Goal: Task Accomplishment & Management: Complete application form

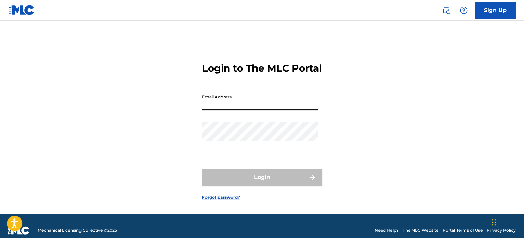
click at [215, 108] on input "Email Address" at bounding box center [260, 101] width 116 height 20
type input "[PERSON_NAME][EMAIL_ADDRESS][DOMAIN_NAME]"
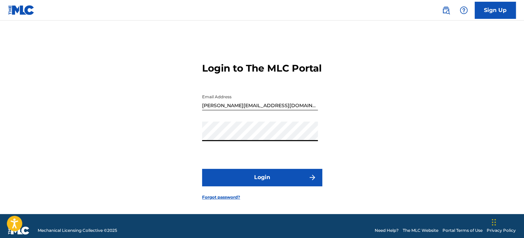
click at [261, 185] on button "Login" at bounding box center [262, 177] width 120 height 17
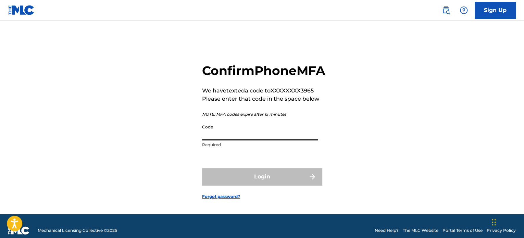
click at [238, 140] on input "Code" at bounding box center [260, 131] width 116 height 20
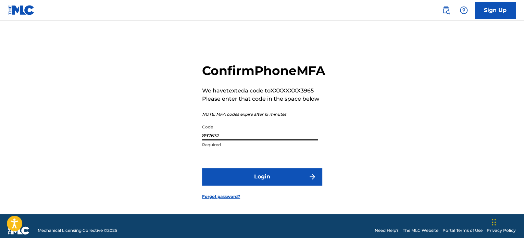
type input "897632"
click at [238, 185] on button "Login" at bounding box center [262, 176] width 120 height 17
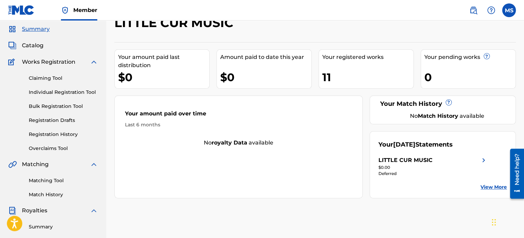
scroll to position [15, 0]
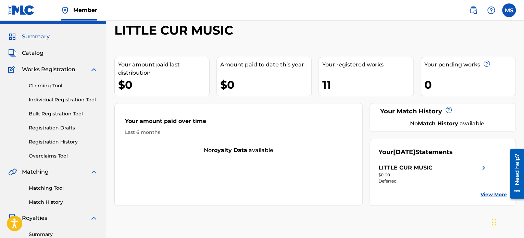
click at [32, 52] on span "Catalog" at bounding box center [33, 53] width 22 height 8
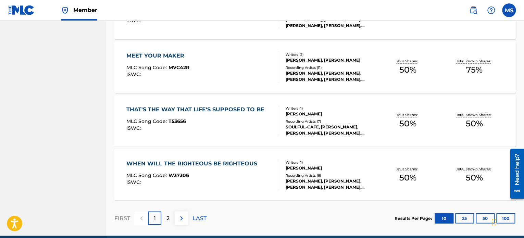
scroll to position [546, 0]
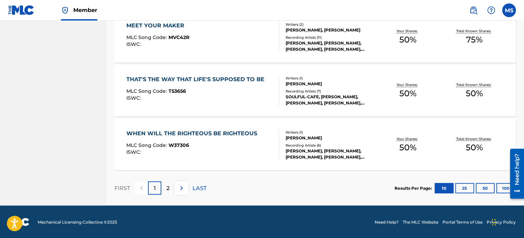
click at [171, 186] on div "2" at bounding box center [167, 187] width 13 height 13
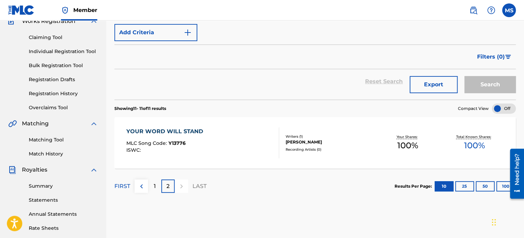
scroll to position [69, 0]
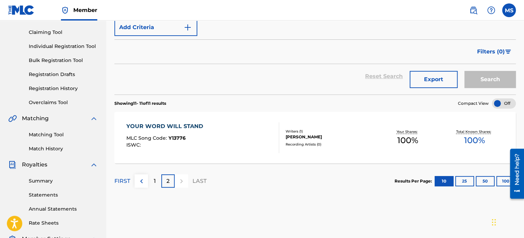
click at [143, 180] on img at bounding box center [141, 181] width 8 height 8
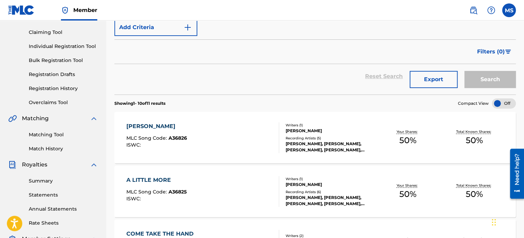
click at [58, 46] on link "Individual Registration Tool" at bounding box center [63, 46] width 69 height 7
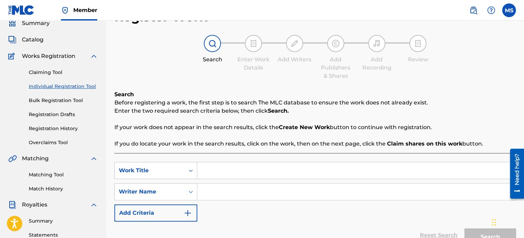
scroll to position [34, 0]
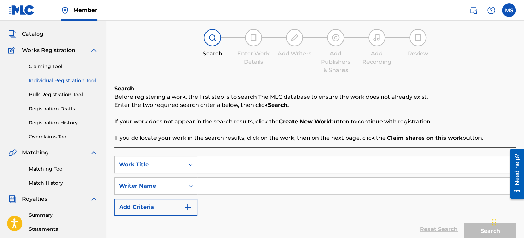
click at [213, 163] on input "Search Form" at bounding box center [356, 165] width 318 height 16
type input "G"
type input "Maybe It's Time"
click at [222, 185] on input "Search Form" at bounding box center [356, 186] width 318 height 16
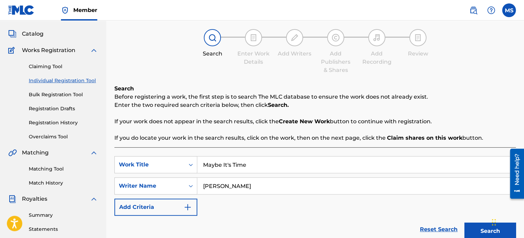
type input "[PERSON_NAME]"
click at [493, 231] on div "Chat Widget" at bounding box center [507, 221] width 34 height 33
click at [486, 229] on button "Search" at bounding box center [490, 231] width 51 height 17
click at [66, 79] on link "Individual Registration Tool" at bounding box center [63, 80] width 69 height 7
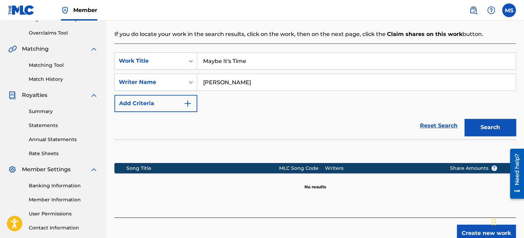
scroll to position [171, 0]
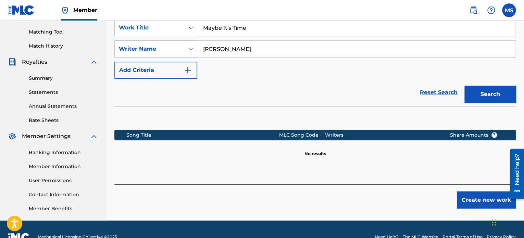
click at [488, 192] on button "Create new work" at bounding box center [486, 200] width 59 height 17
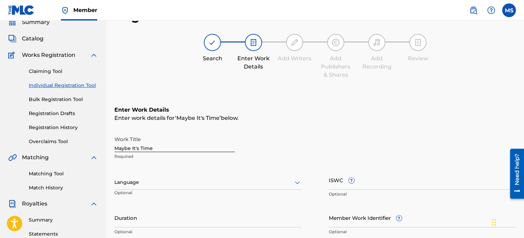
scroll to position [0, 0]
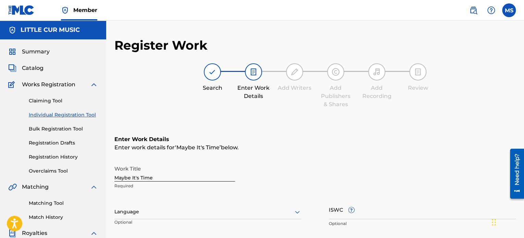
click at [214, 71] on img at bounding box center [212, 72] width 8 height 8
click at [29, 68] on span "Catalog" at bounding box center [33, 68] width 22 height 8
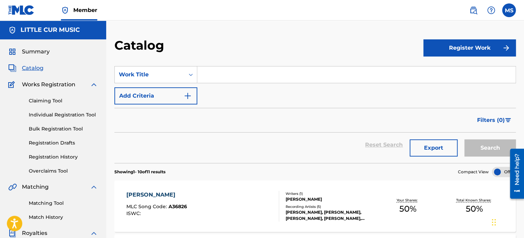
click at [214, 73] on input "Search Form" at bounding box center [356, 74] width 318 height 16
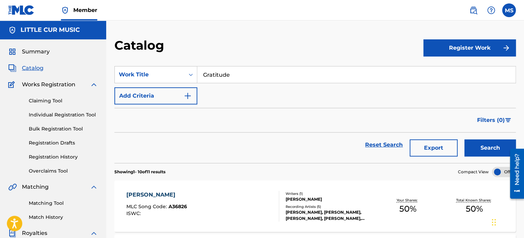
type input "Gratitude"
click at [480, 147] on button "Search" at bounding box center [490, 147] width 51 height 17
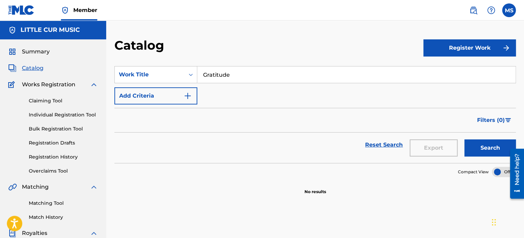
click at [26, 8] on img at bounding box center [21, 10] width 26 height 10
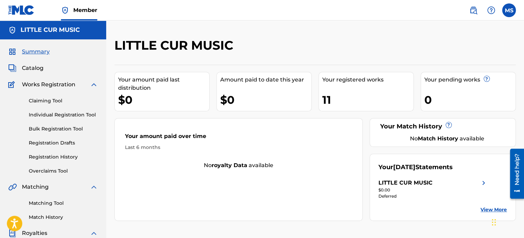
click at [65, 113] on link "Individual Registration Tool" at bounding box center [63, 114] width 69 height 7
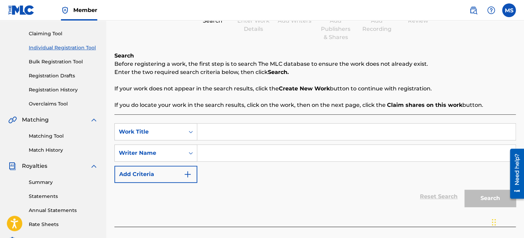
scroll to position [69, 0]
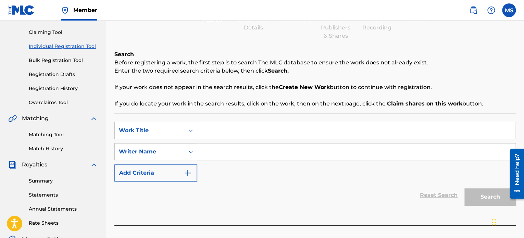
click at [211, 131] on input "Search Form" at bounding box center [356, 130] width 318 height 16
type input "Gratitude"
click at [231, 150] on input "Search Form" at bounding box center [356, 152] width 318 height 16
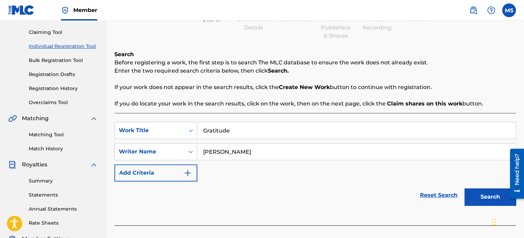
type input "[PERSON_NAME]"
click at [493, 198] on button "Search" at bounding box center [490, 196] width 51 height 17
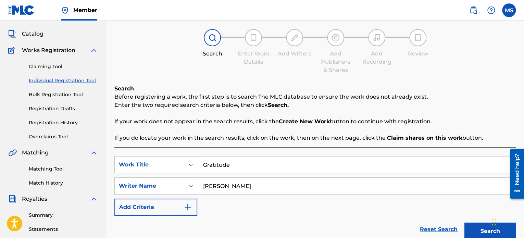
scroll to position [0, 0]
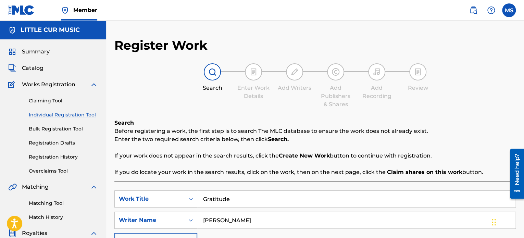
click at [52, 114] on link "Individual Registration Tool" at bounding box center [63, 114] width 69 height 7
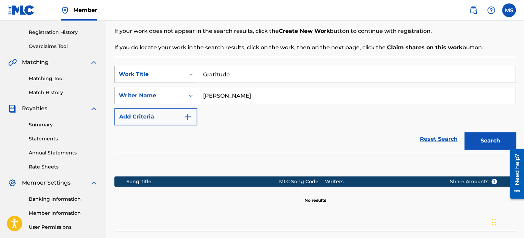
scroll to position [171, 0]
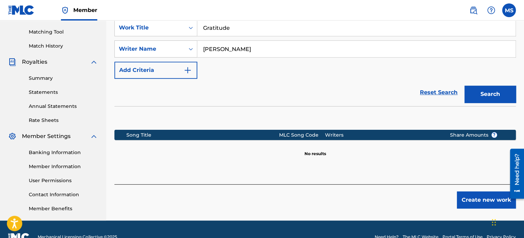
click at [488, 198] on button "Create new work" at bounding box center [486, 200] width 59 height 17
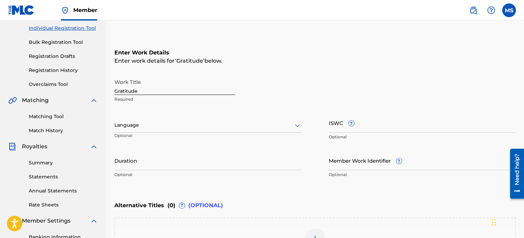
scroll to position [103, 0]
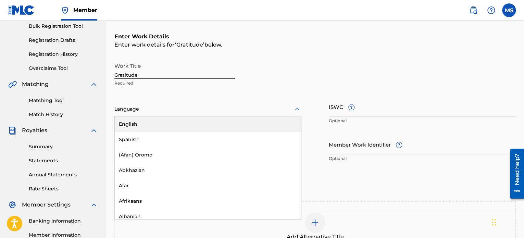
click at [295, 111] on icon at bounding box center [297, 109] width 8 height 8
click at [133, 124] on div "English" at bounding box center [208, 123] width 186 height 15
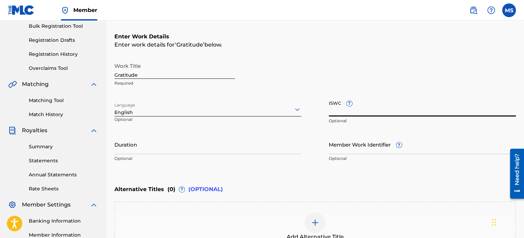
click at [370, 110] on input "ISWC ?" at bounding box center [422, 107] width 187 height 20
type input "T-321.840.436-1"
click at [144, 146] on input "Duration" at bounding box center [207, 145] width 187 height 20
click at [119, 150] on input "Duration" at bounding box center [207, 145] width 187 height 20
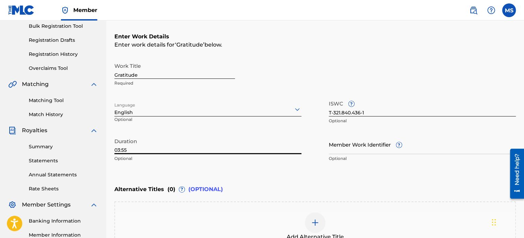
click at [134, 149] on input "03:55" at bounding box center [207, 145] width 187 height 20
type input "03:55"
click at [380, 149] on input "Member Work Identifier ?" at bounding box center [422, 145] width 187 height 20
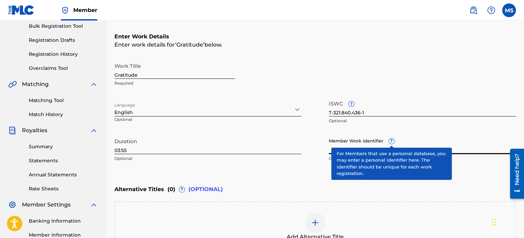
click at [392, 141] on div "Member Work Identifier ? Optional" at bounding box center [422, 150] width 187 height 31
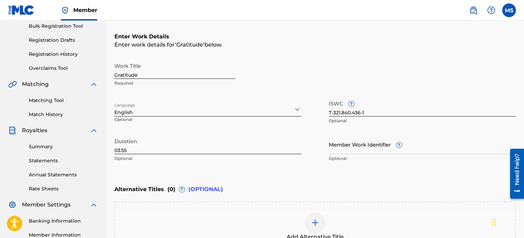
scroll to position [137, 0]
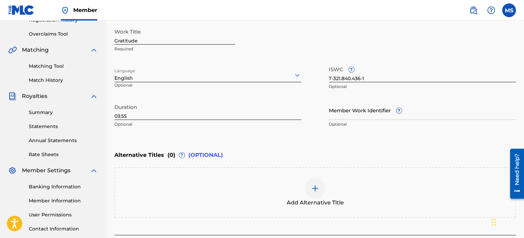
click at [317, 188] on img at bounding box center [315, 188] width 8 height 8
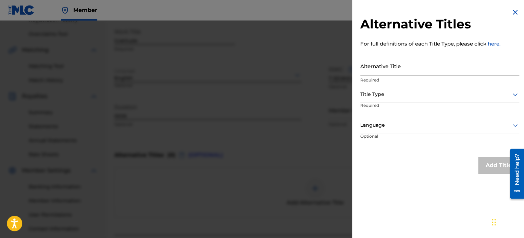
click at [513, 94] on icon at bounding box center [515, 94] width 8 height 8
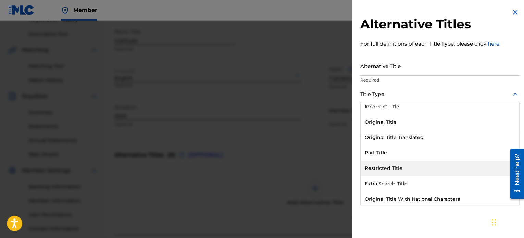
scroll to position [67, 0]
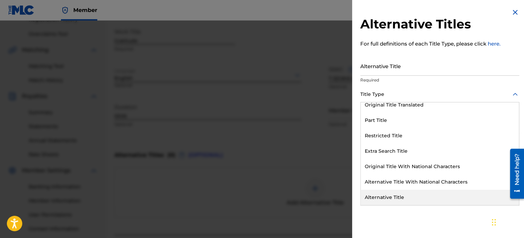
click at [382, 196] on div "Alternative Title" at bounding box center [440, 197] width 158 height 15
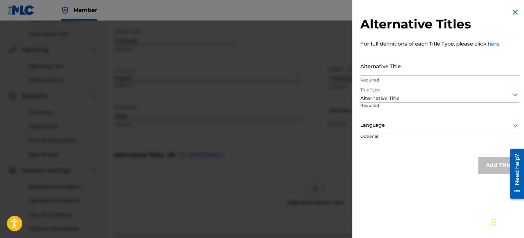
click at [368, 71] on input "Alternative Title" at bounding box center [439, 66] width 159 height 20
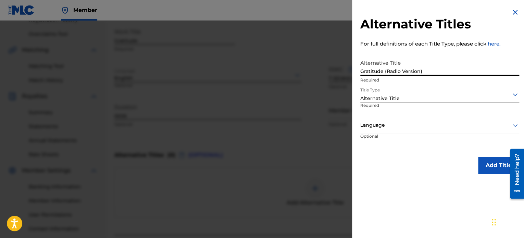
type input "Gratitude (Radio Version)"
click at [511, 124] on div at bounding box center [515, 125] width 8 height 8
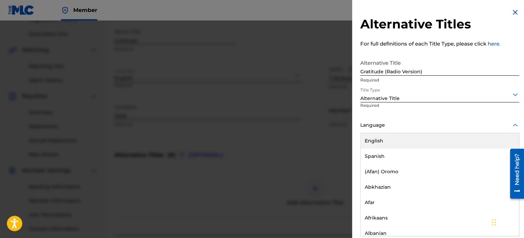
click at [378, 141] on div "English" at bounding box center [440, 140] width 158 height 15
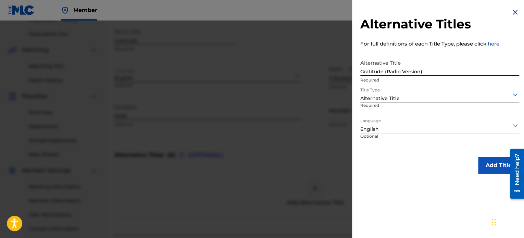
click at [485, 162] on button "Add Title" at bounding box center [498, 165] width 41 height 17
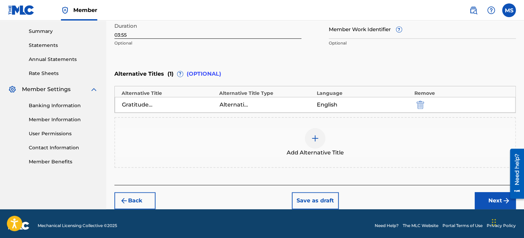
scroll to position [222, 0]
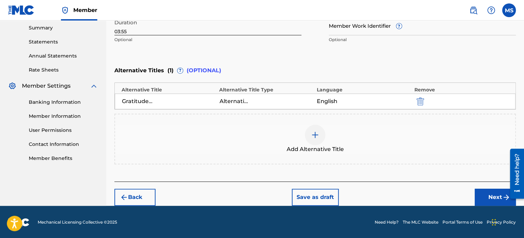
click at [497, 193] on button "Next" at bounding box center [495, 197] width 41 height 17
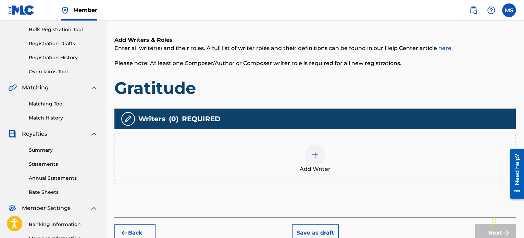
scroll to position [134, 0]
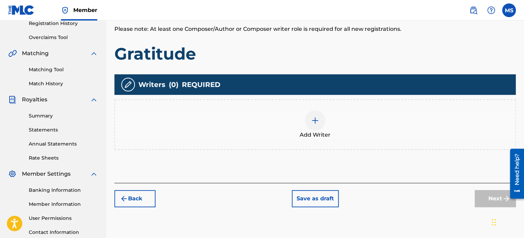
click at [315, 119] on img at bounding box center [315, 120] width 8 height 8
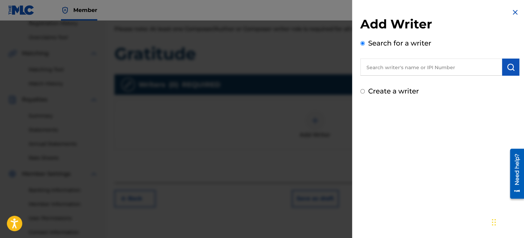
click at [375, 68] on input "text" at bounding box center [431, 67] width 142 height 17
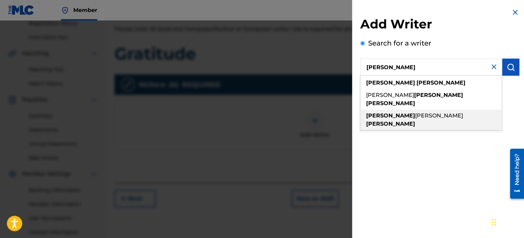
click at [373, 112] on strong "[PERSON_NAME]" at bounding box center [390, 115] width 49 height 7
type input "[PERSON_NAME]"
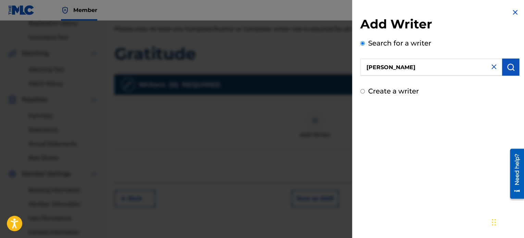
click at [510, 64] on img "submit" at bounding box center [511, 67] width 8 height 8
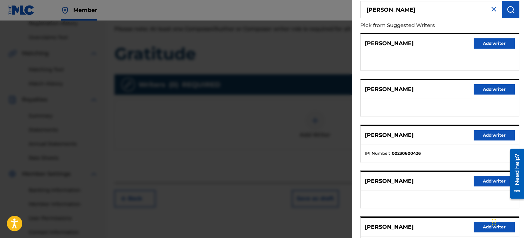
scroll to position [69, 0]
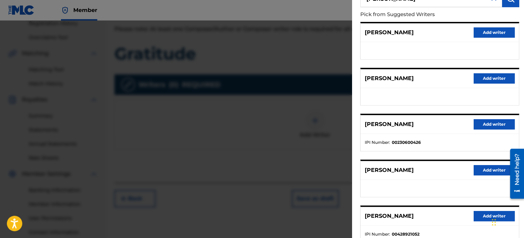
click at [491, 123] on button "Add writer" at bounding box center [494, 124] width 41 height 10
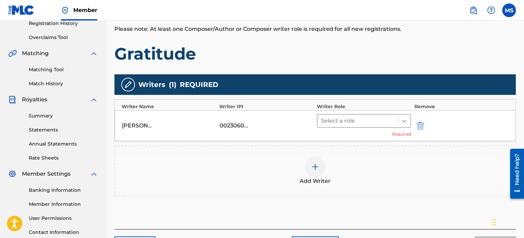
click at [401, 122] on icon at bounding box center [404, 121] width 7 height 7
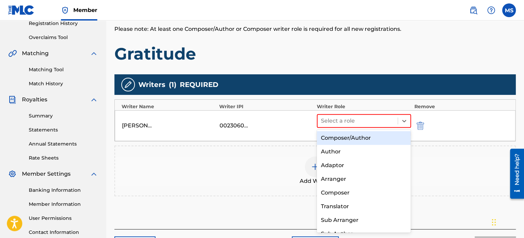
click at [350, 135] on div "Composer/Author" at bounding box center [364, 138] width 94 height 14
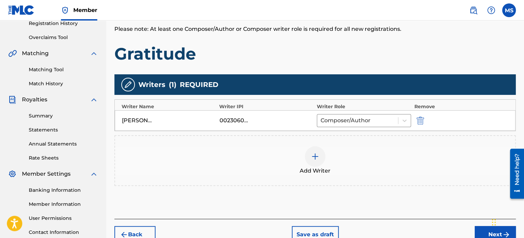
click at [482, 230] on button "Next" at bounding box center [495, 234] width 41 height 17
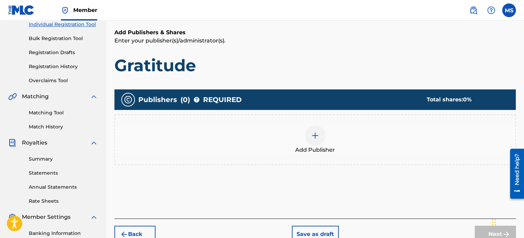
scroll to position [99, 0]
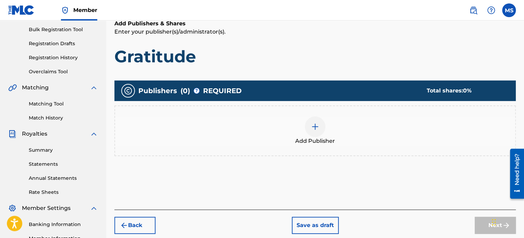
click at [315, 125] on img at bounding box center [315, 127] width 8 height 8
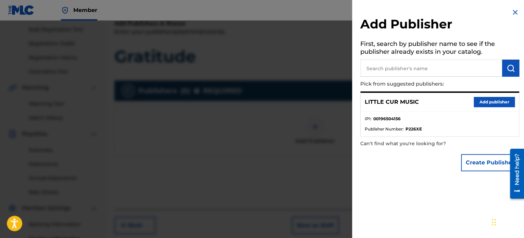
click at [485, 101] on button "Add publisher" at bounding box center [494, 102] width 41 height 10
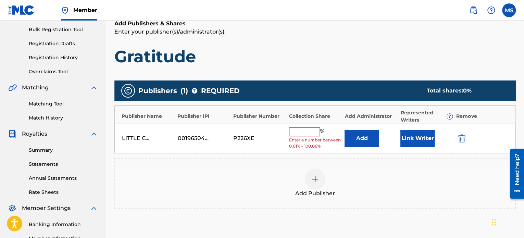
click at [303, 131] on input "text" at bounding box center [304, 131] width 31 height 9
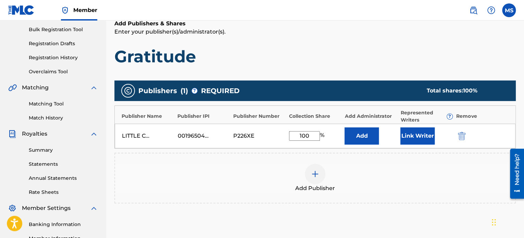
type input "100"
click at [360, 130] on button "Add" at bounding box center [362, 135] width 34 height 17
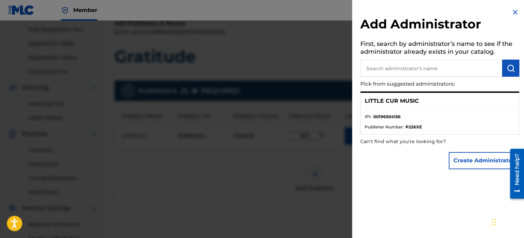
click at [460, 159] on button "Create Administrator" at bounding box center [484, 160] width 71 height 17
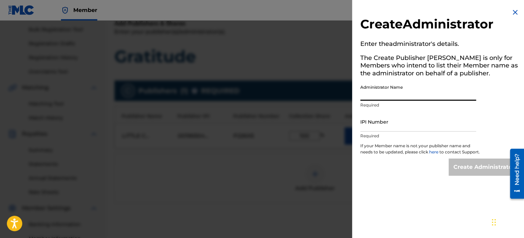
click at [411, 89] on input "Administrator Name" at bounding box center [418, 91] width 116 height 20
type input "Liyyle Cur Music"
click at [404, 123] on input "IPI Number" at bounding box center [418, 122] width 116 height 20
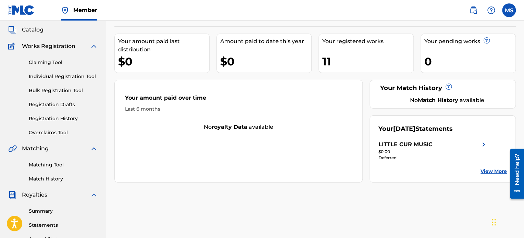
scroll to position [34, 0]
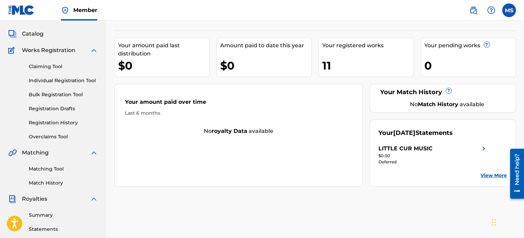
click at [43, 65] on link "Claiming Tool" at bounding box center [63, 66] width 69 height 7
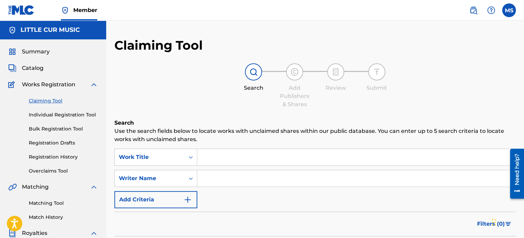
click at [207, 156] on input "Search Form" at bounding box center [356, 157] width 318 height 16
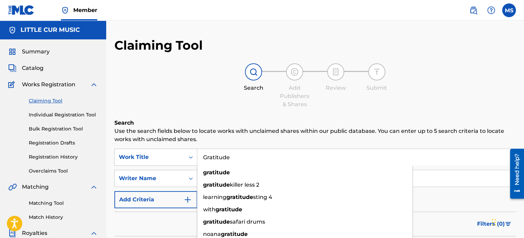
type input "Gratitude"
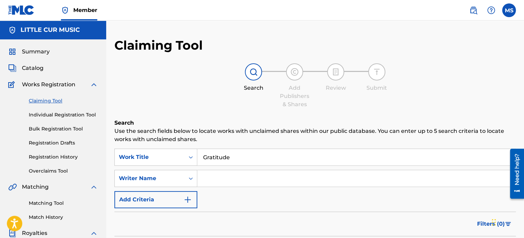
click at [221, 172] on input "Search Form" at bounding box center [356, 178] width 318 height 16
type input "[PERSON_NAME]"
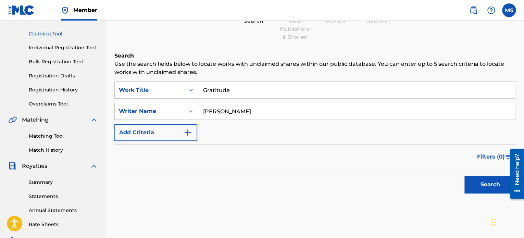
scroll to position [69, 0]
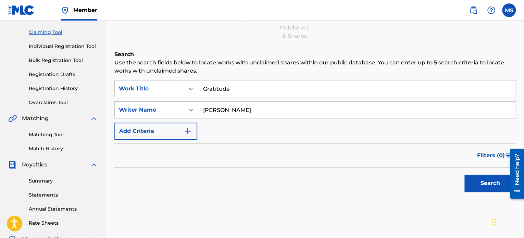
click at [485, 178] on button "Search" at bounding box center [490, 183] width 51 height 17
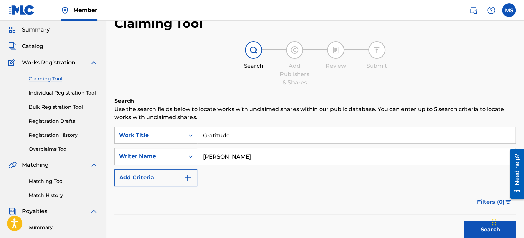
scroll to position [0, 0]
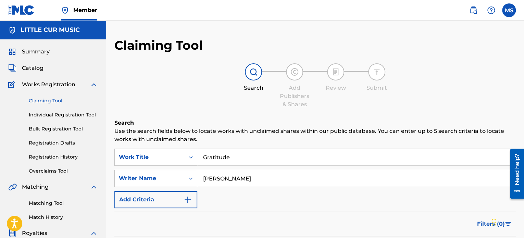
click at [41, 114] on link "Individual Registration Tool" at bounding box center [63, 114] width 69 height 7
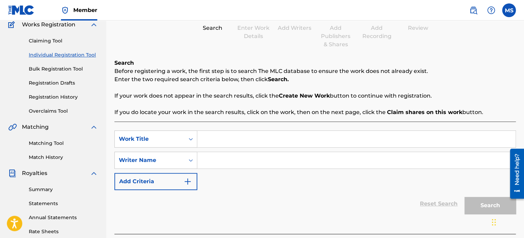
scroll to position [69, 0]
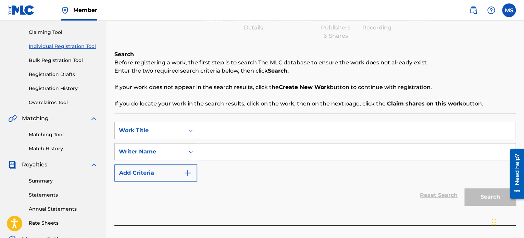
click at [356, 187] on div "Reset Search Search" at bounding box center [315, 195] width 402 height 27
click at [221, 132] on input "Search Form" at bounding box center [356, 130] width 318 height 16
type input "Gratitude"
click at [48, 75] on link "Registration Drafts" at bounding box center [63, 74] width 69 height 7
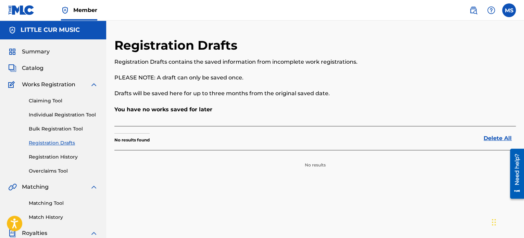
click at [46, 114] on link "Individual Registration Tool" at bounding box center [63, 114] width 69 height 7
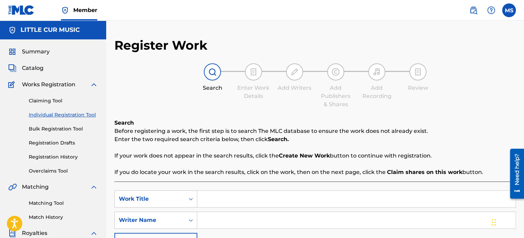
click at [48, 156] on link "Registration History" at bounding box center [63, 156] width 69 height 7
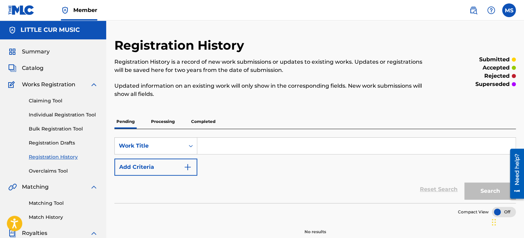
click at [157, 122] on p "Processing" at bounding box center [163, 121] width 28 height 14
click at [130, 122] on p "Pending" at bounding box center [125, 121] width 22 height 14
click at [40, 115] on link "Individual Registration Tool" at bounding box center [63, 114] width 69 height 7
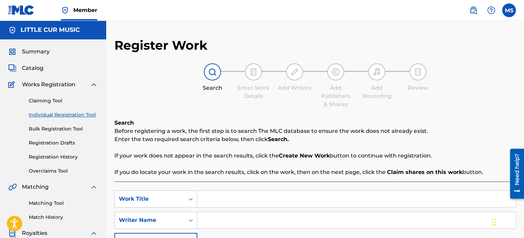
click at [213, 197] on input "Search Form" at bounding box center [356, 199] width 318 height 16
type input "Gratitude"
click at [217, 216] on input "Search Form" at bounding box center [356, 220] width 318 height 16
type input "[PERSON_NAME]"
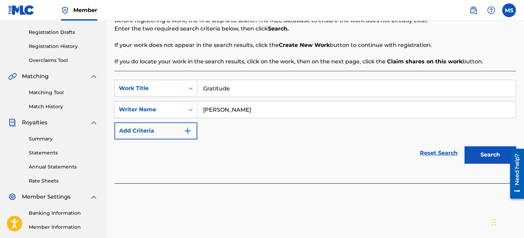
scroll to position [114, 0]
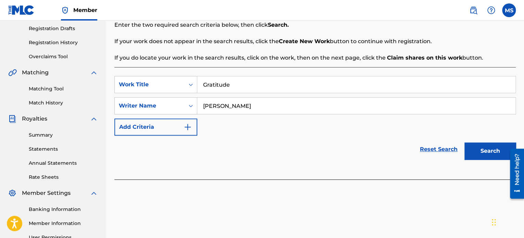
click at [496, 150] on button "Search" at bounding box center [490, 151] width 51 height 17
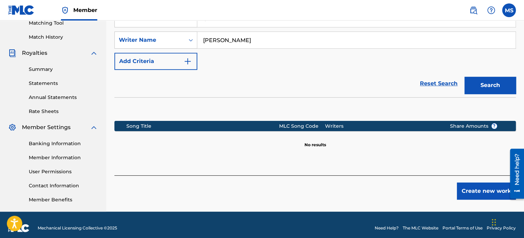
scroll to position [186, 0]
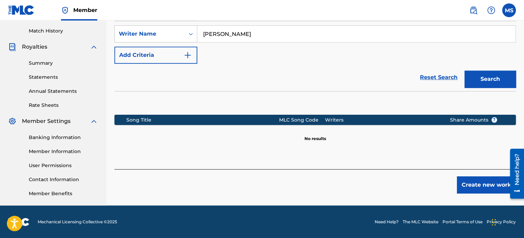
click at [483, 181] on button "Create new work" at bounding box center [486, 184] width 59 height 17
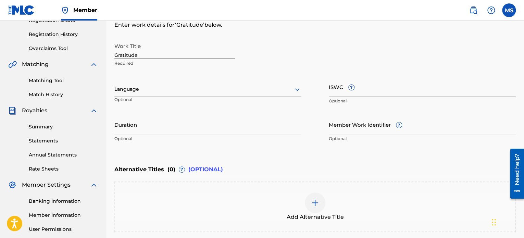
scroll to position [84, 0]
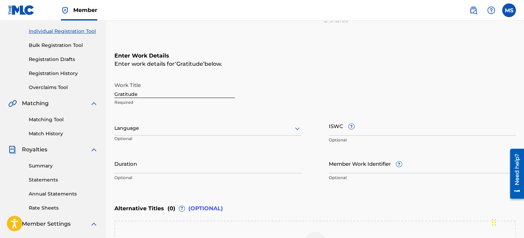
click at [295, 128] on icon at bounding box center [297, 128] width 8 height 8
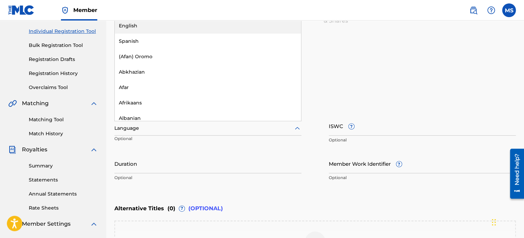
click at [137, 24] on div "English" at bounding box center [208, 25] width 186 height 15
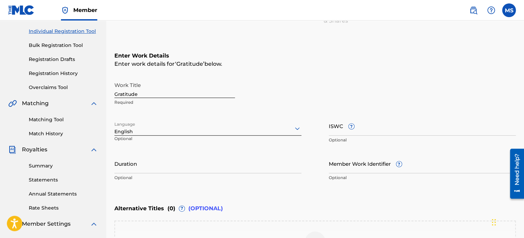
click at [393, 130] on input "ISWC ?" at bounding box center [422, 126] width 187 height 20
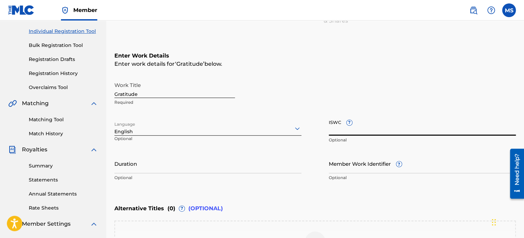
paste input "T-321.840.436-1"
type input "T-321.840.436-1"
click at [156, 163] on input "Duration" at bounding box center [207, 164] width 187 height 20
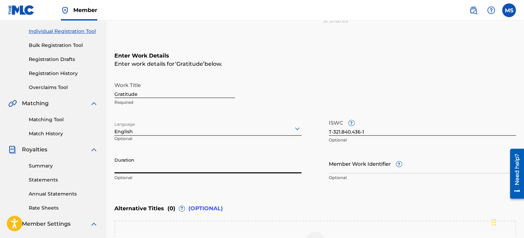
click at [126, 167] on input "Duration" at bounding box center [207, 164] width 187 height 20
type input "03:55"
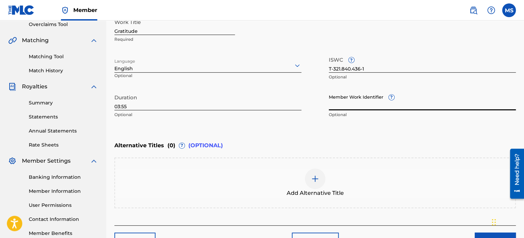
scroll to position [152, 0]
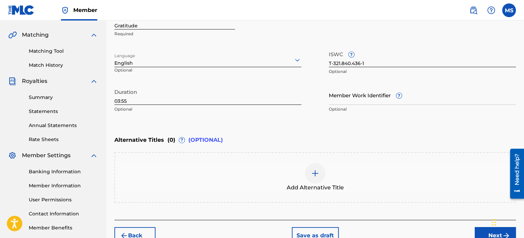
click at [317, 172] on img at bounding box center [315, 173] width 8 height 8
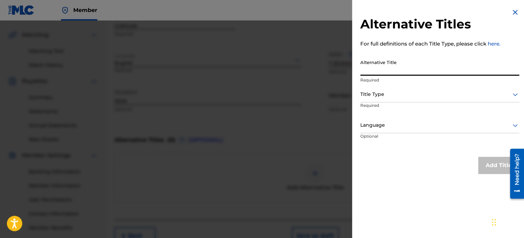
click at [391, 67] on input "Alternative Title" at bounding box center [439, 66] width 159 height 20
type input "Gratitude (Radio Version)"
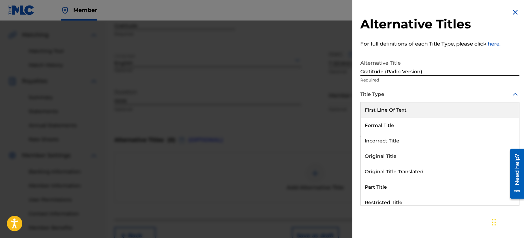
click at [514, 93] on icon at bounding box center [515, 94] width 8 height 8
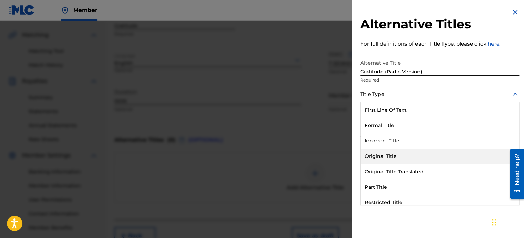
scroll to position [67, 0]
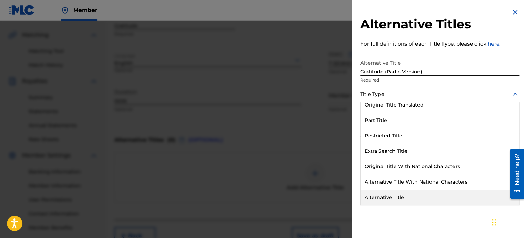
click at [390, 194] on div "Alternative Title" at bounding box center [440, 197] width 158 height 15
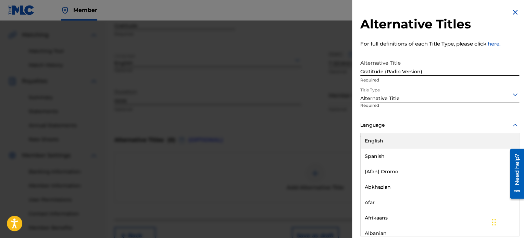
click at [505, 123] on div at bounding box center [439, 125] width 159 height 9
click at [388, 137] on div "English" at bounding box center [440, 140] width 158 height 15
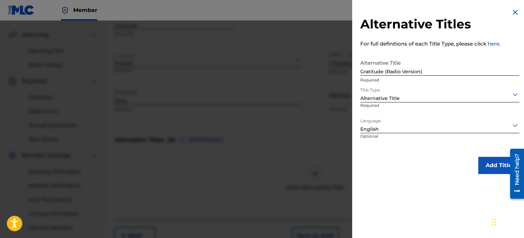
click at [496, 164] on button "Add Title" at bounding box center [498, 165] width 41 height 17
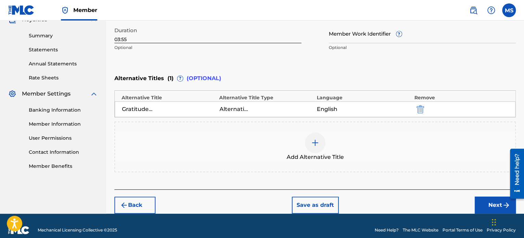
scroll to position [221, 0]
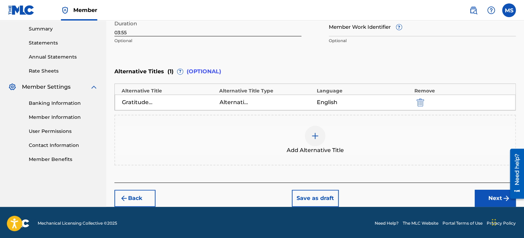
click at [491, 198] on button "Next" at bounding box center [495, 198] width 41 height 17
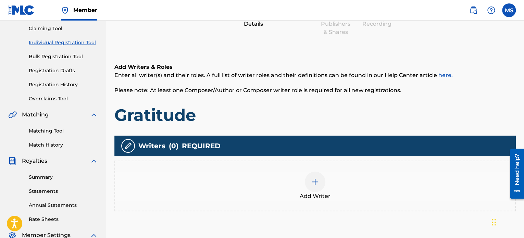
scroll to position [134, 0]
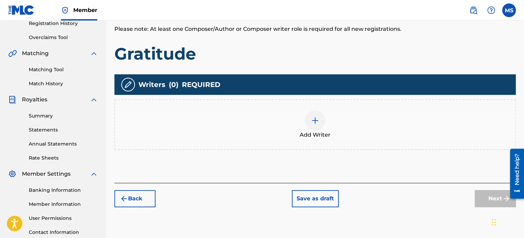
click at [318, 118] on img at bounding box center [315, 120] width 8 height 8
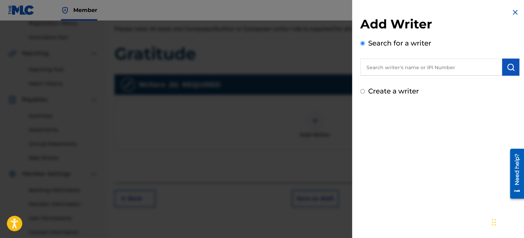
click at [381, 65] on input "text" at bounding box center [431, 67] width 142 height 17
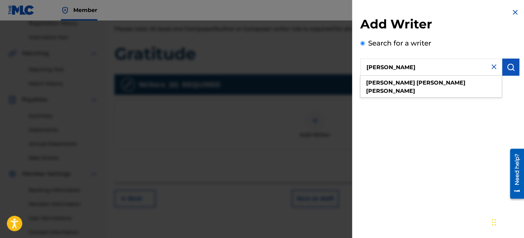
type input "[PERSON_NAME]"
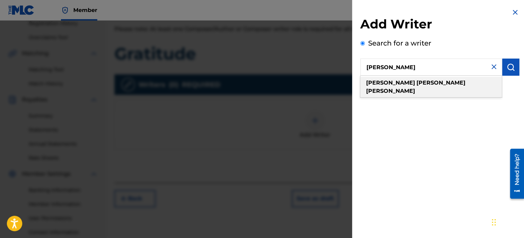
click at [415, 88] on strong "[PERSON_NAME]" at bounding box center [390, 91] width 49 height 7
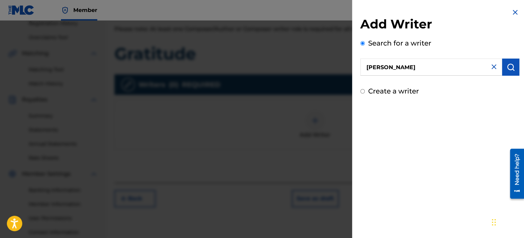
click at [508, 66] on img "submit" at bounding box center [511, 67] width 8 height 8
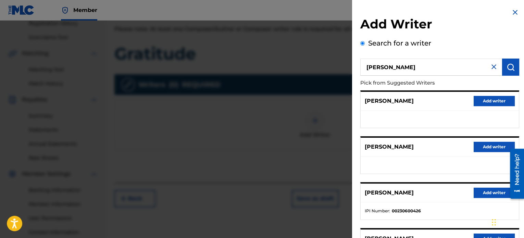
click at [495, 190] on button "Add writer" at bounding box center [494, 193] width 41 height 10
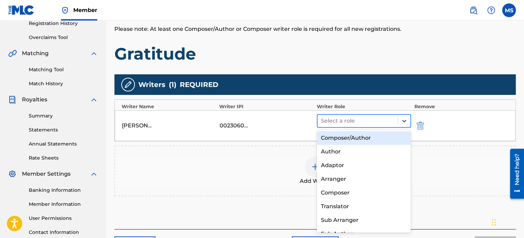
click at [404, 118] on icon at bounding box center [404, 121] width 7 height 7
click at [349, 138] on div "Composer/Author" at bounding box center [364, 138] width 94 height 14
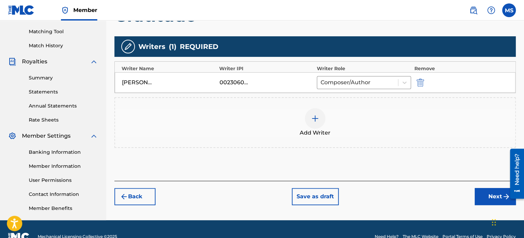
scroll to position [186, 0]
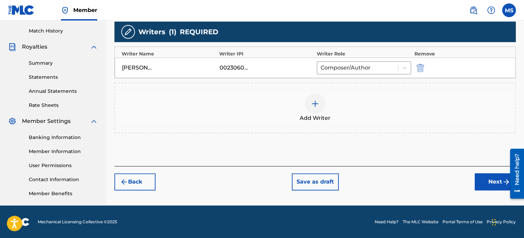
click at [495, 179] on button "Next" at bounding box center [495, 181] width 41 height 17
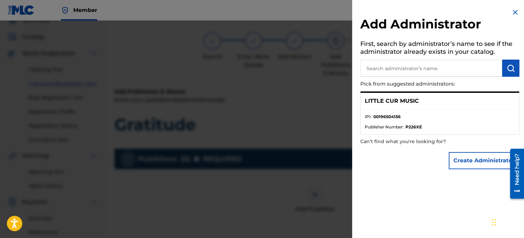
scroll to position [31, 0]
click at [370, 68] on input "text" at bounding box center [431, 68] width 142 height 17
type input "Little Cur Music"
click at [507, 68] on img "submit" at bounding box center [511, 68] width 8 height 8
click at [429, 100] on div "LITTLE CUR MUSIC" at bounding box center [440, 101] width 158 height 17
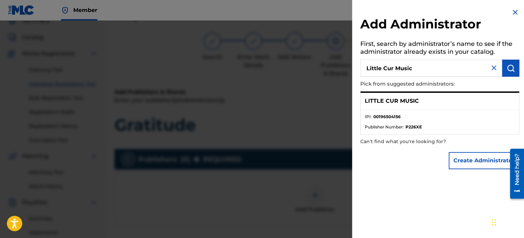
click at [381, 124] on span "Publisher Number :" at bounding box center [384, 127] width 39 height 6
click at [405, 102] on p "LITTLE CUR MUSIC" at bounding box center [392, 101] width 54 height 8
click at [399, 100] on p "LITTLE CUR MUSIC" at bounding box center [392, 101] width 54 height 8
click at [489, 161] on button "Create Administrator" at bounding box center [484, 160] width 71 height 17
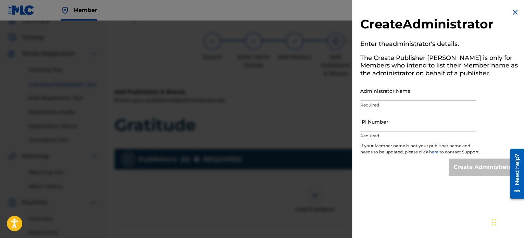
click at [388, 97] on input "Administrator Name" at bounding box center [418, 91] width 116 height 20
click at [511, 11] on img at bounding box center [515, 12] width 8 height 8
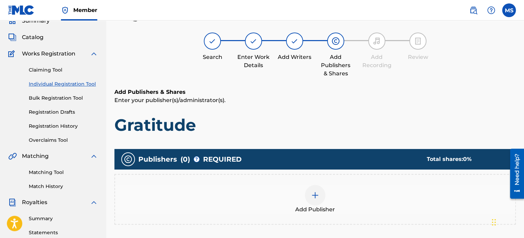
drag, startPoint x: 499, startPoint y: 17, endPoint x: 316, endPoint y: 105, distance: 202.9
click at [316, 105] on div "Add Publishers & Shares Enter your publisher(s)/administrator(s). Gratitude" at bounding box center [315, 111] width 402 height 47
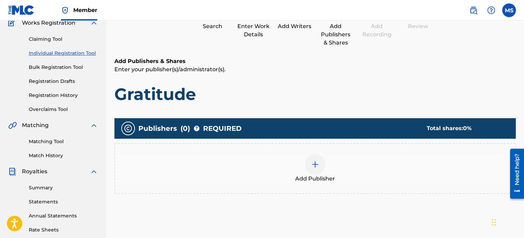
scroll to position [65, 0]
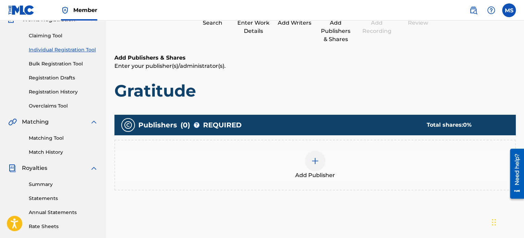
click at [312, 161] on img at bounding box center [315, 161] width 8 height 8
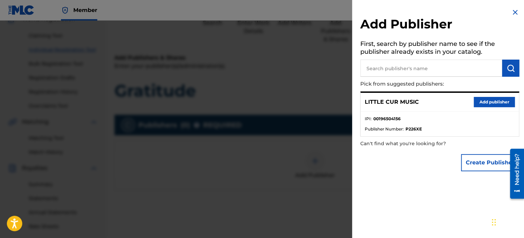
click at [382, 69] on input "text" at bounding box center [431, 68] width 142 height 17
type input "Little Cur Music"
click at [500, 101] on button "Add publisher" at bounding box center [494, 102] width 41 height 10
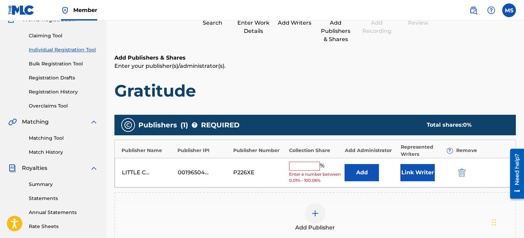
click at [300, 164] on input "text" at bounding box center [304, 166] width 31 height 9
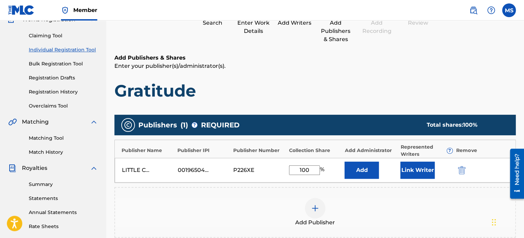
type input "100"
click at [417, 168] on button "Link Writer" at bounding box center [417, 170] width 34 height 17
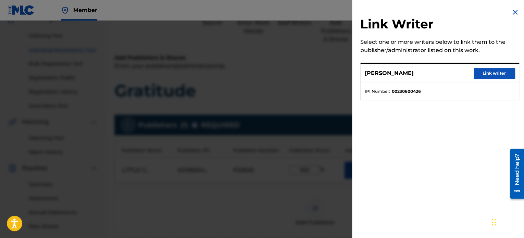
click at [485, 75] on button "Link writer" at bounding box center [494, 73] width 41 height 10
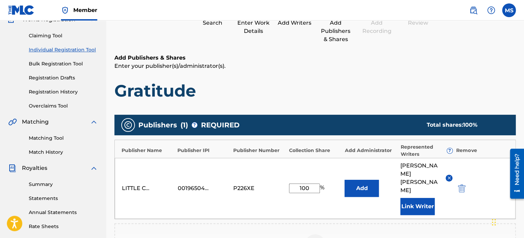
click at [355, 184] on button "Add" at bounding box center [362, 188] width 34 height 17
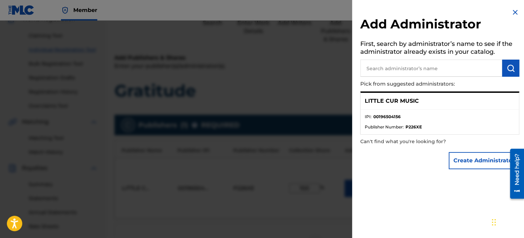
click at [476, 157] on button "Create Administrator" at bounding box center [484, 160] width 71 height 17
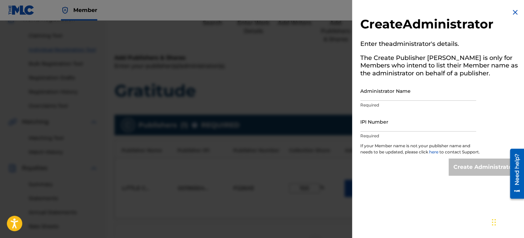
click at [369, 97] on input "Administrator Name" at bounding box center [418, 91] width 116 height 20
type input "Little Cur Music"
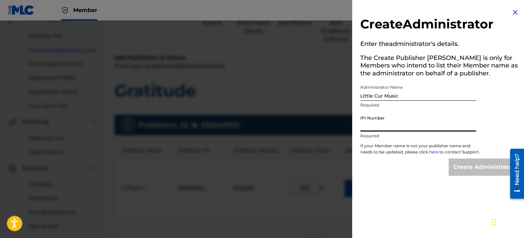
paste input "00196504156"
type input "00196504156"
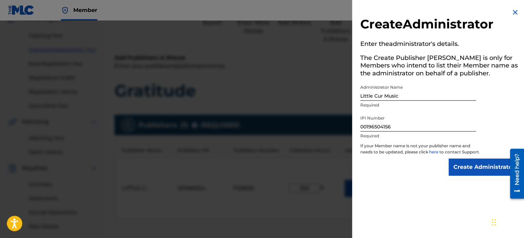
click at [469, 174] on input "Create Administrator" at bounding box center [484, 167] width 71 height 17
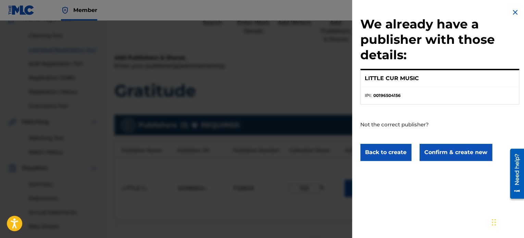
click at [374, 153] on button "Back to create" at bounding box center [385, 152] width 51 height 17
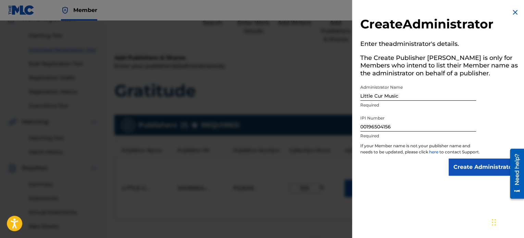
click at [514, 12] on img at bounding box center [515, 12] width 8 height 8
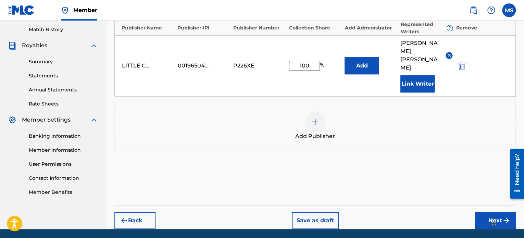
scroll to position [203, 0]
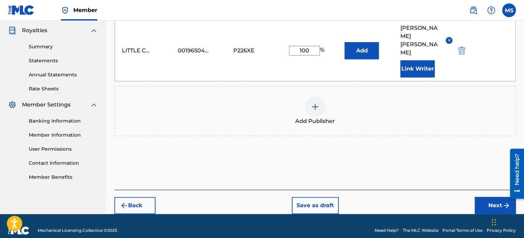
click at [492, 197] on button "Next" at bounding box center [495, 205] width 41 height 17
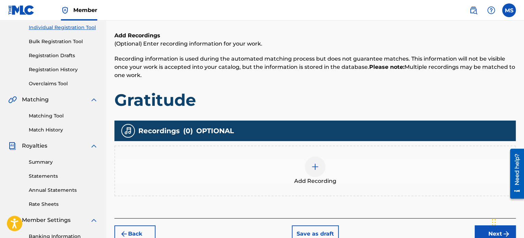
scroll to position [99, 0]
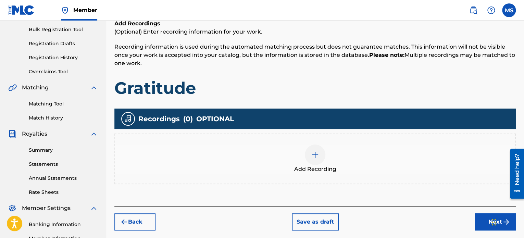
click at [316, 151] on img at bounding box center [315, 155] width 8 height 8
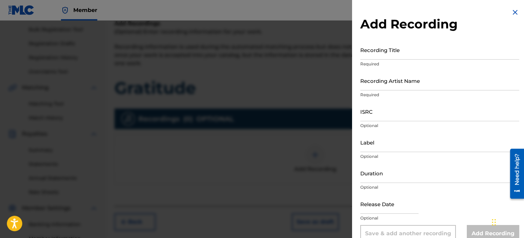
click at [373, 52] on input "Recording Title" at bounding box center [439, 50] width 159 height 20
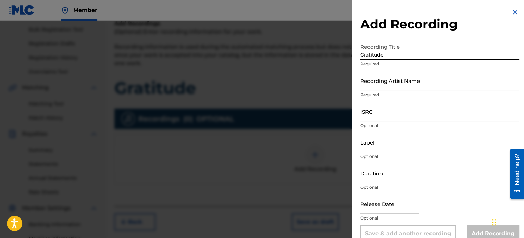
type input "Gratitude"
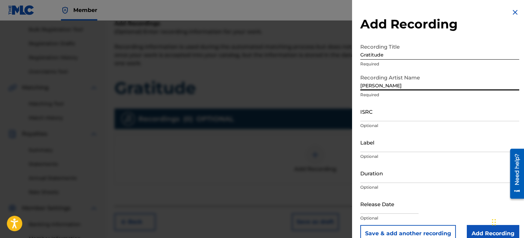
type input "[PERSON_NAME]"
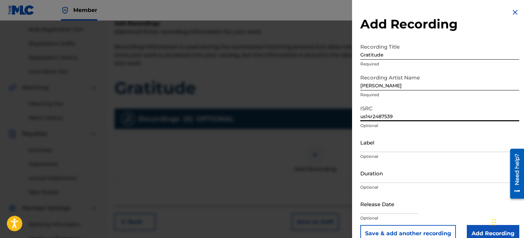
type input "us14r2487539"
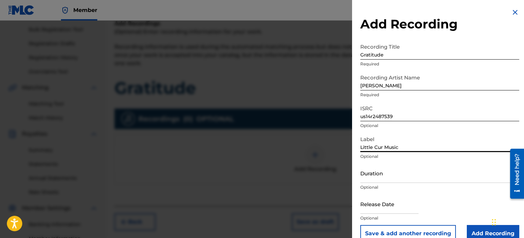
type input "Little Cur Music"
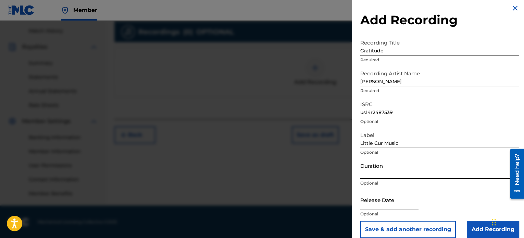
scroll to position [0, 0]
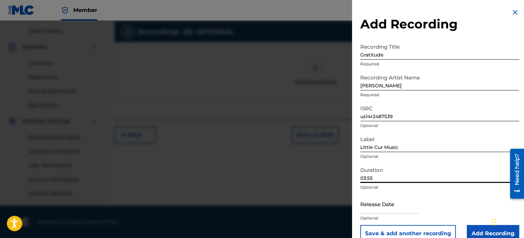
type input "03:55"
click at [404, 205] on input "text" at bounding box center [389, 204] width 58 height 20
select select "8"
select select "2025"
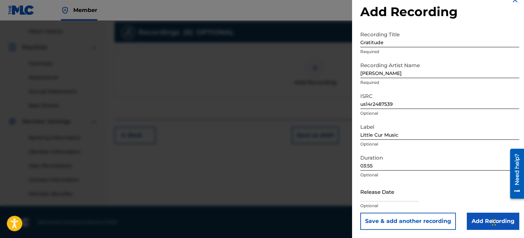
scroll to position [186, 0]
click at [474, 223] on input "Add Recording" at bounding box center [493, 221] width 52 height 17
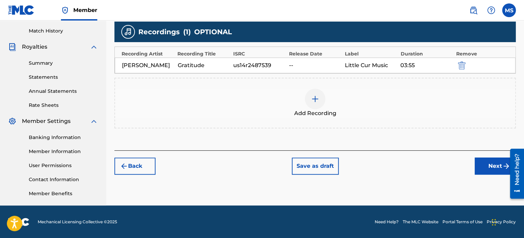
click at [305, 163] on button "Save as draft" at bounding box center [315, 166] width 47 height 17
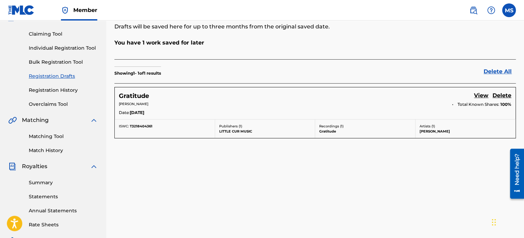
scroll to position [69, 0]
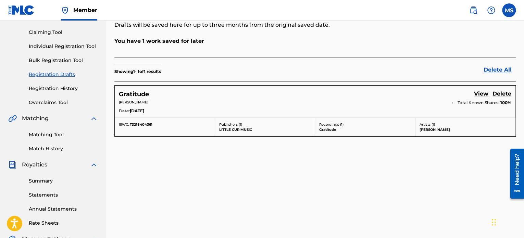
click at [479, 94] on link "View" at bounding box center [481, 94] width 14 height 9
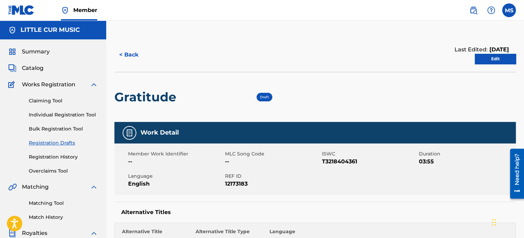
click at [494, 61] on link "Edit" at bounding box center [495, 59] width 41 height 10
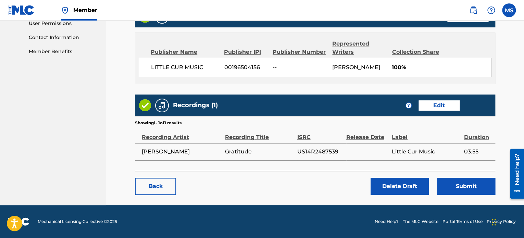
scroll to position [343, 0]
click at [433, 106] on link "Edit" at bounding box center [439, 105] width 41 height 10
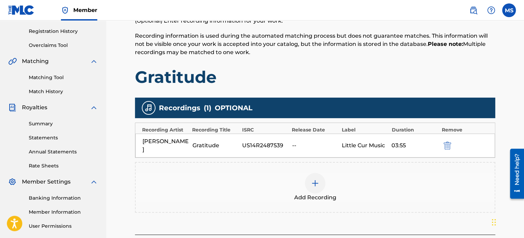
scroll to position [137, 0]
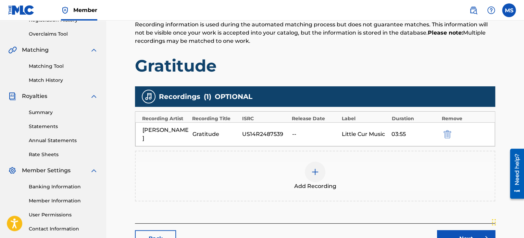
click at [314, 168] on img at bounding box center [315, 172] width 8 height 8
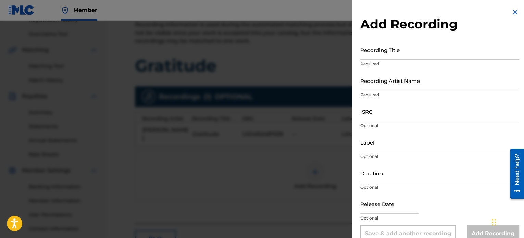
click at [373, 53] on input "Recording Title" at bounding box center [439, 50] width 159 height 20
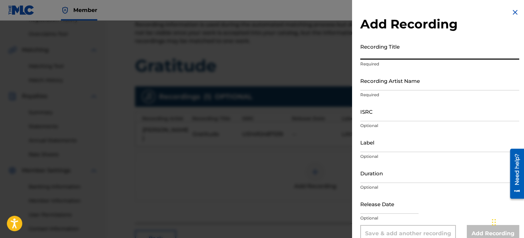
click at [513, 13] on img at bounding box center [515, 12] width 8 height 8
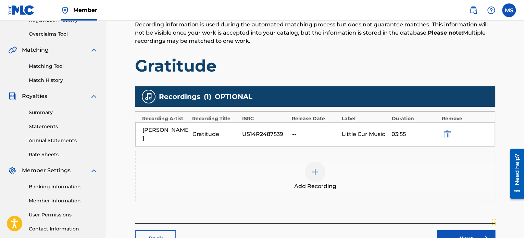
click at [178, 132] on div "[PERSON_NAME]" at bounding box center [166, 134] width 46 height 16
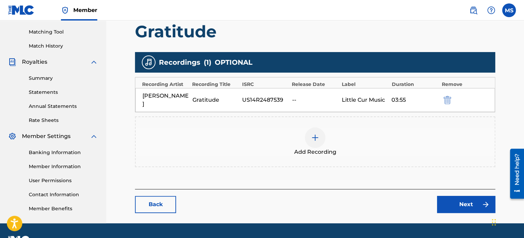
scroll to position [186, 0]
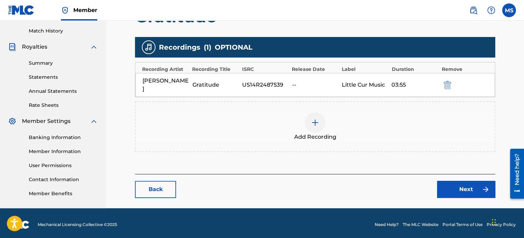
click at [285, 81] on div "US14R2487539" at bounding box center [265, 85] width 46 height 8
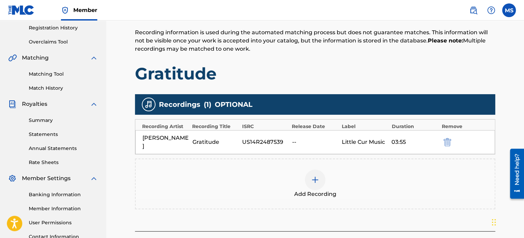
scroll to position [137, 0]
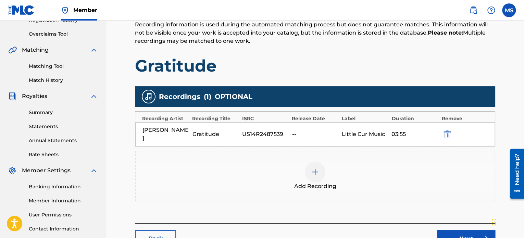
click at [154, 230] on link "Back" at bounding box center [155, 238] width 41 height 17
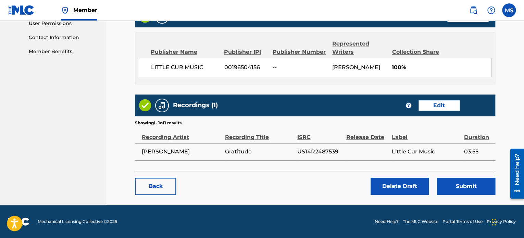
scroll to position [343, 0]
click at [439, 107] on link "Edit" at bounding box center [439, 105] width 41 height 10
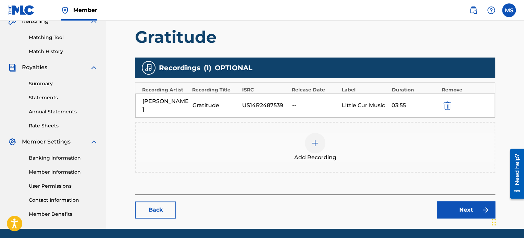
scroll to position [171, 0]
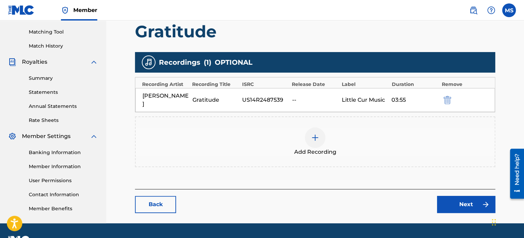
click at [229, 96] on div "Gratitude" at bounding box center [215, 100] width 46 height 8
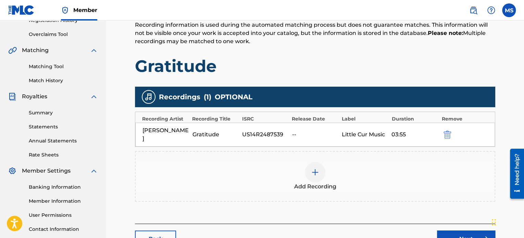
scroll to position [69, 0]
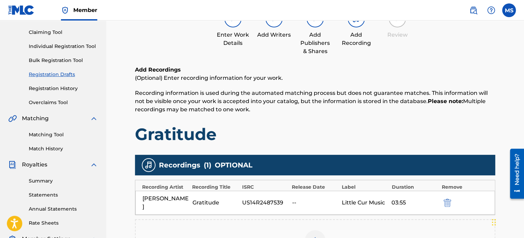
click at [445, 199] on img "submit" at bounding box center [448, 203] width 8 height 8
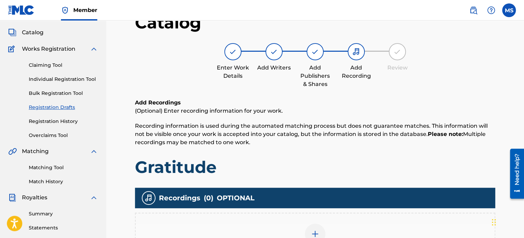
scroll to position [0, 0]
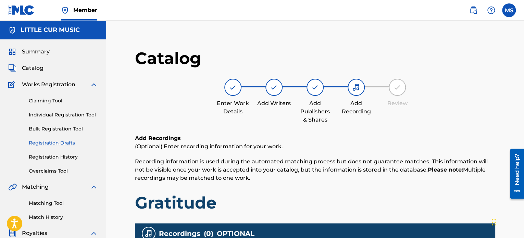
click at [45, 140] on link "Registration Drafts" at bounding box center [63, 142] width 69 height 7
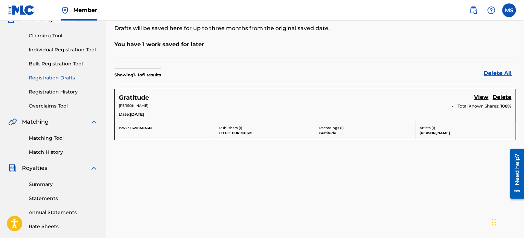
scroll to position [69, 0]
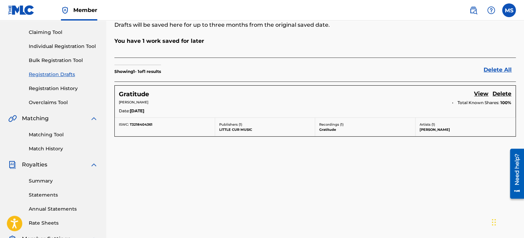
click at [478, 94] on link "View" at bounding box center [481, 94] width 14 height 9
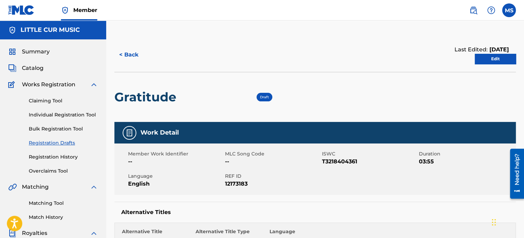
click at [494, 57] on link "Edit" at bounding box center [495, 59] width 41 height 10
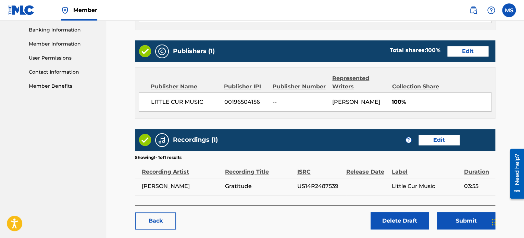
scroll to position [308, 0]
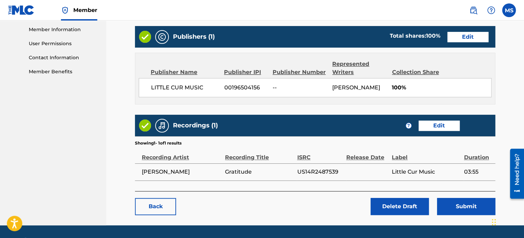
click at [433, 131] on link "Edit" at bounding box center [439, 126] width 41 height 10
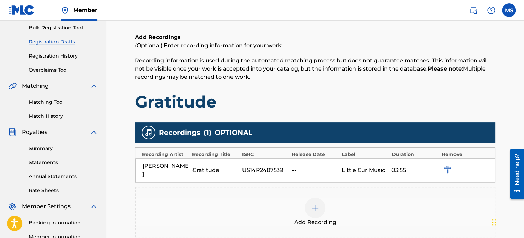
scroll to position [103, 0]
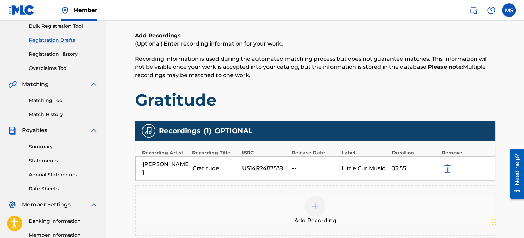
click at [281, 164] on div "US14R2487539" at bounding box center [265, 168] width 46 height 8
click at [216, 164] on div "Gratitude" at bounding box center [215, 168] width 46 height 8
click at [316, 202] on img at bounding box center [315, 206] width 8 height 8
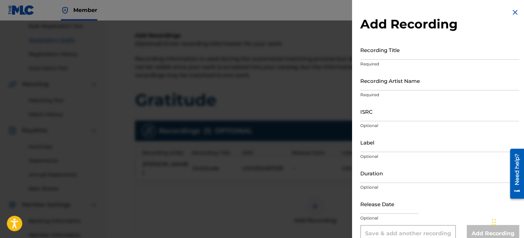
click at [393, 50] on input "Recording Title" at bounding box center [439, 50] width 159 height 20
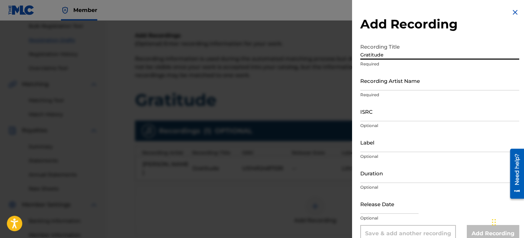
type input "Gratitude"
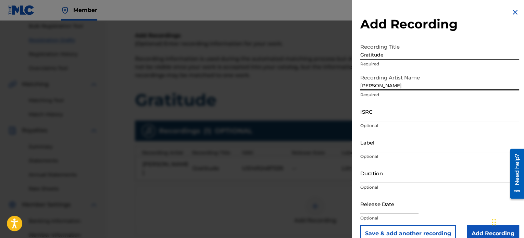
type input "[PERSON_NAME]"
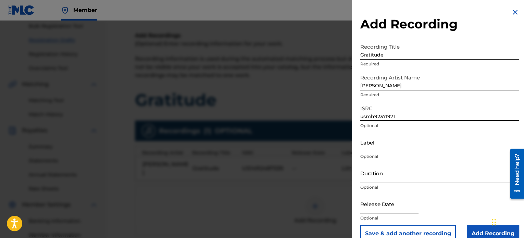
type input "usmh92371971"
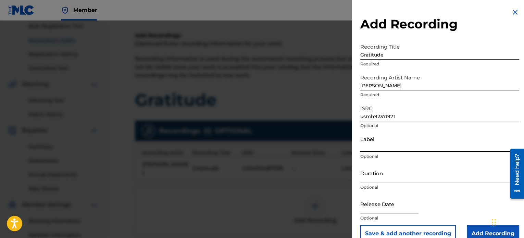
click at [369, 147] on input "Label" at bounding box center [439, 143] width 159 height 20
type input "Little Cur Music"
click at [369, 180] on input "Duration" at bounding box center [439, 173] width 159 height 20
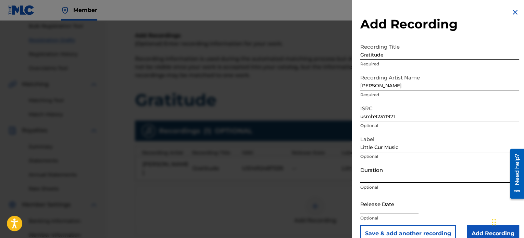
type input "03:55"
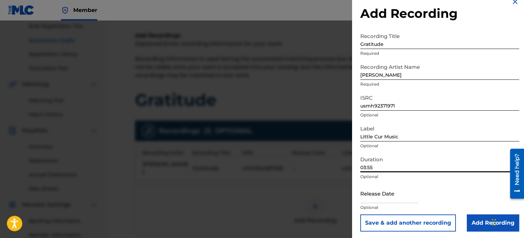
scroll to position [12, 0]
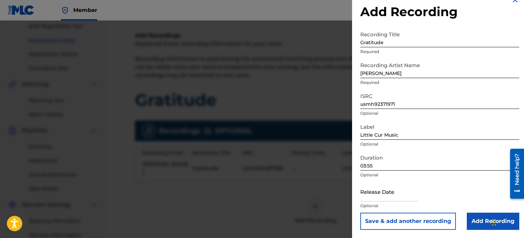
click at [457, 194] on div "Release Date Optional" at bounding box center [439, 197] width 159 height 31
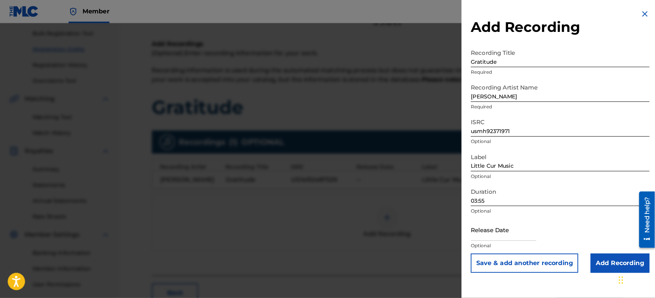
scroll to position [100, 0]
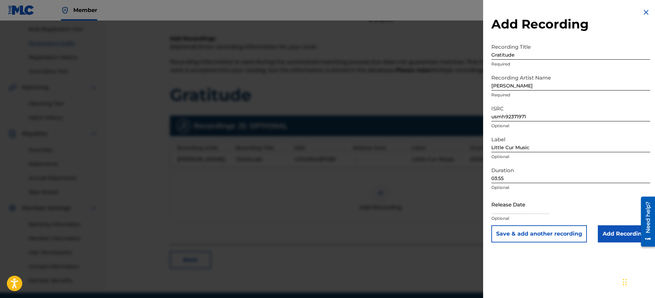
drag, startPoint x: 510, startPoint y: 1, endPoint x: 488, endPoint y: 195, distance: 195.5
click at [488, 195] on div "Add Recording Recording Title Gratitude Required Recording Artist Name [PERSON_…" at bounding box center [570, 125] width 175 height 250
click at [524, 234] on input "Add Recording" at bounding box center [624, 233] width 52 height 17
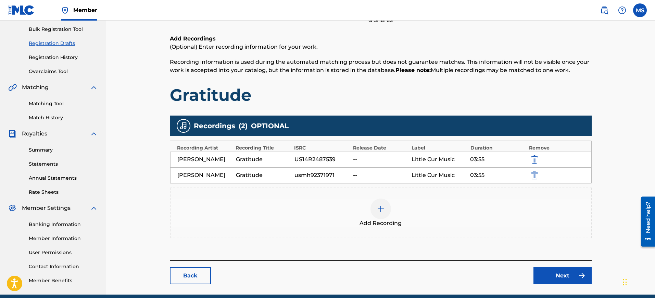
click at [524, 238] on link "Next" at bounding box center [563, 275] width 58 height 17
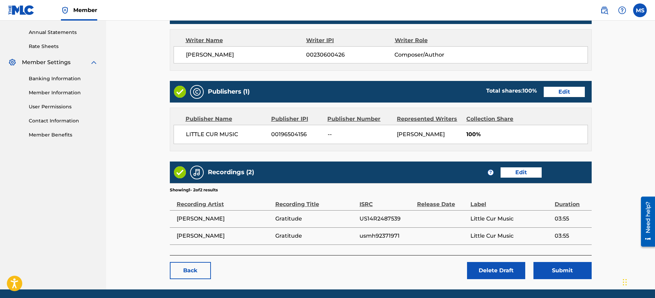
scroll to position [257, 0]
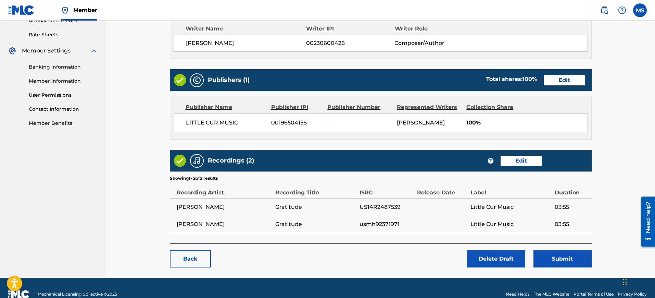
click at [524, 238] on button "Submit" at bounding box center [563, 258] width 58 height 17
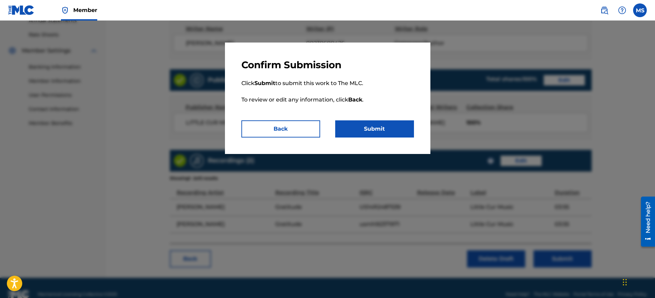
click at [374, 128] on button "Submit" at bounding box center [374, 128] width 79 height 17
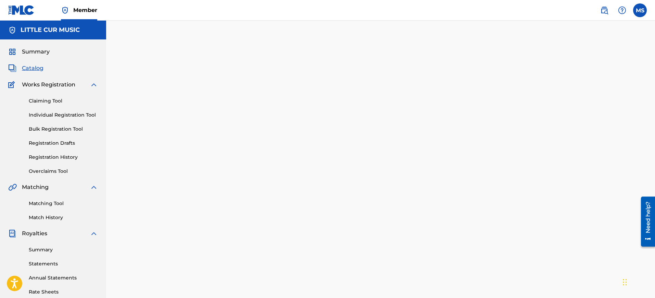
click at [38, 100] on link "Claiming Tool" at bounding box center [63, 100] width 69 height 7
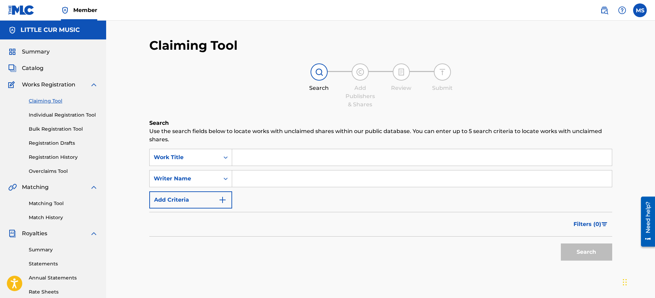
click at [252, 158] on input "Search Form" at bounding box center [422, 157] width 380 height 16
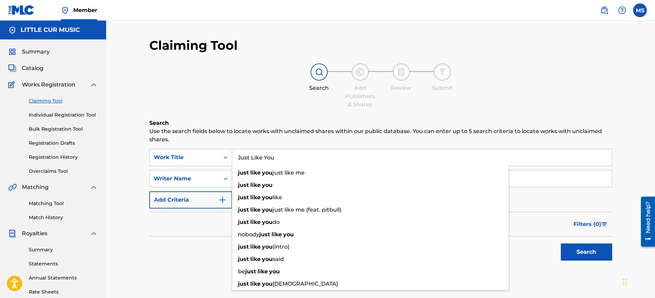
type input "Just Like You"
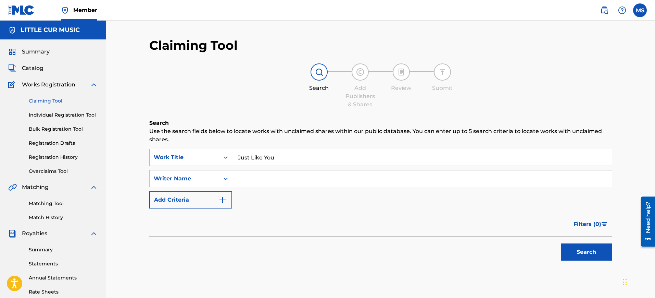
drag, startPoint x: 280, startPoint y: 156, endPoint x: 207, endPoint y: 155, distance: 73.7
click at [207, 155] on div "SearchWithCriteriae9a55cca-e351-40df-9003-306af397990d Work Title Just Like You" at bounding box center [380, 157] width 463 height 17
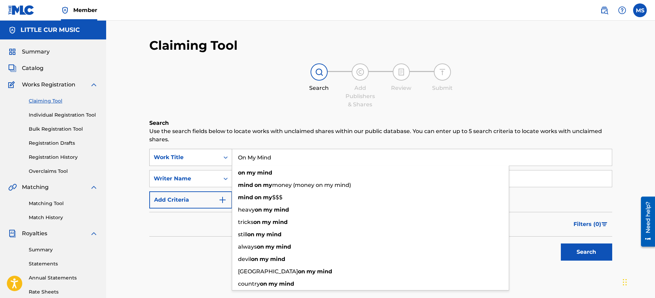
type input "On My Mind"
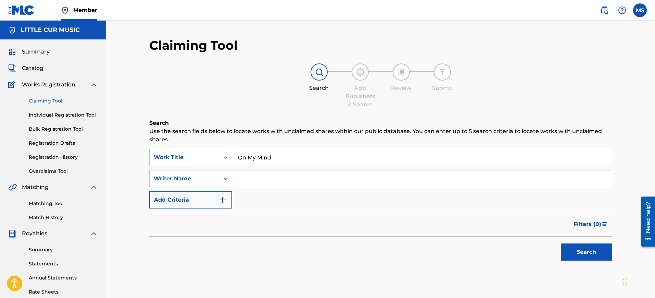
click at [254, 183] on input "Search Form" at bounding box center [422, 178] width 380 height 16
type input "[PERSON_NAME]"
click at [524, 238] on button "Search" at bounding box center [586, 251] width 51 height 17
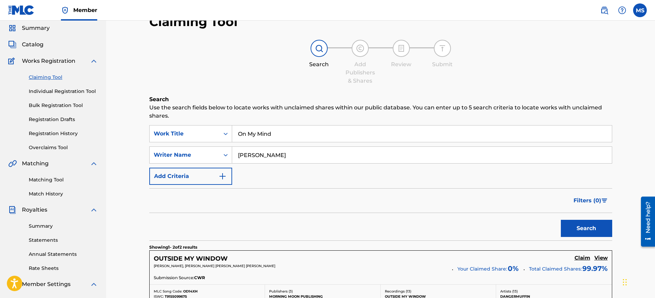
scroll to position [10, 0]
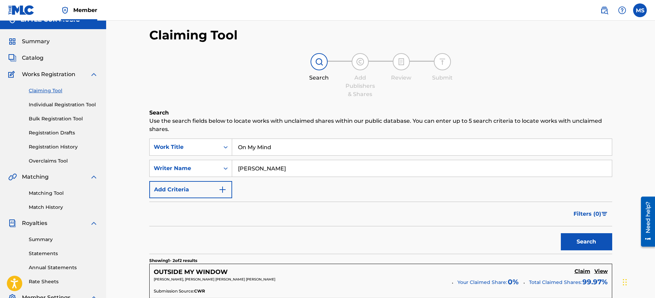
click at [56, 100] on div "Claiming Tool Individual Registration Tool Bulk Registration Tool Registration …" at bounding box center [53, 121] width 90 height 86
click at [56, 103] on link "Individual Registration Tool" at bounding box center [63, 104] width 69 height 7
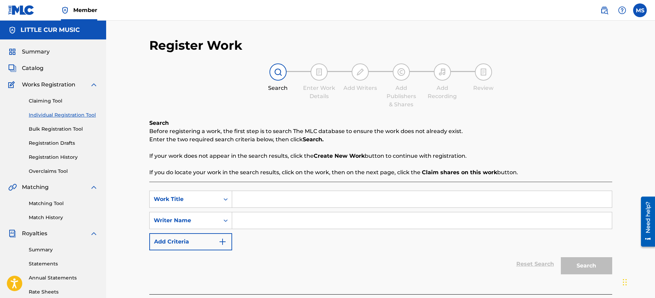
click at [254, 199] on input "Search Form" at bounding box center [422, 199] width 380 height 16
type input "On My Mind"
click at [252, 221] on input "Search Form" at bounding box center [422, 220] width 380 height 16
type input "[PERSON_NAME]"
click at [524, 238] on button "Search" at bounding box center [586, 265] width 51 height 17
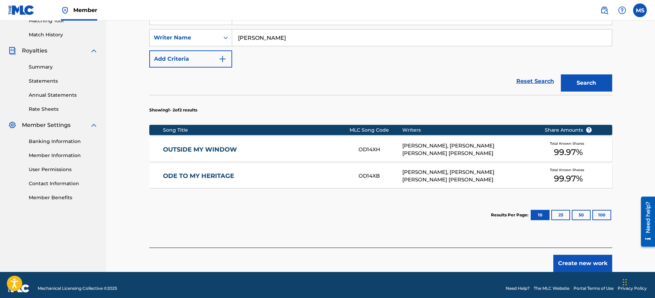
scroll to position [189, 0]
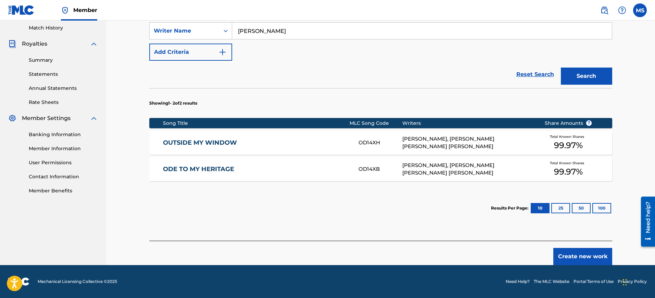
click at [524, 238] on button "Create new work" at bounding box center [583, 256] width 59 height 17
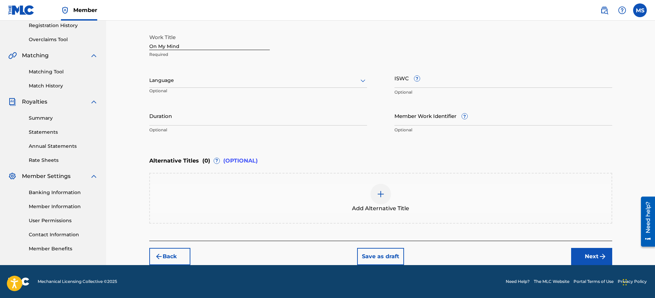
scroll to position [89, 0]
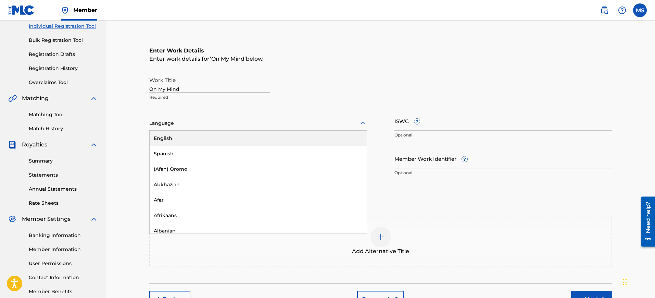
click at [239, 124] on div at bounding box center [258, 123] width 218 height 9
click at [174, 136] on div "English" at bounding box center [258, 138] width 217 height 15
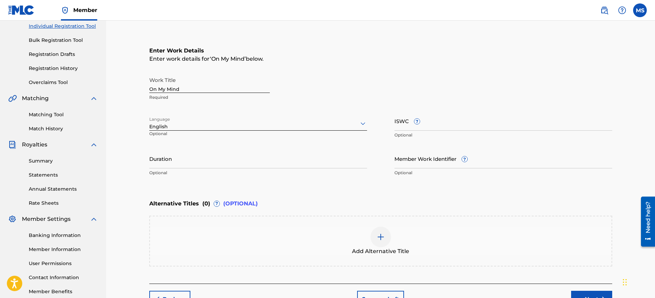
click at [160, 161] on input "Duration" at bounding box center [258, 159] width 218 height 20
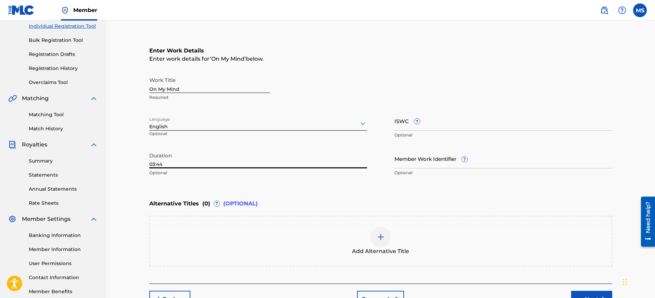
type input "03:44"
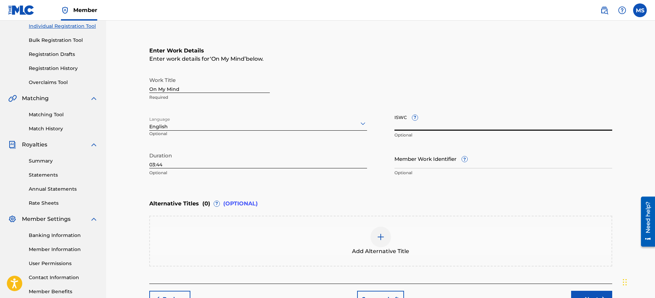
click at [436, 123] on input "ISWC ?" at bounding box center [504, 121] width 218 height 20
paste input "T-321.840.431-6"
type input "T-321.840.431-6"
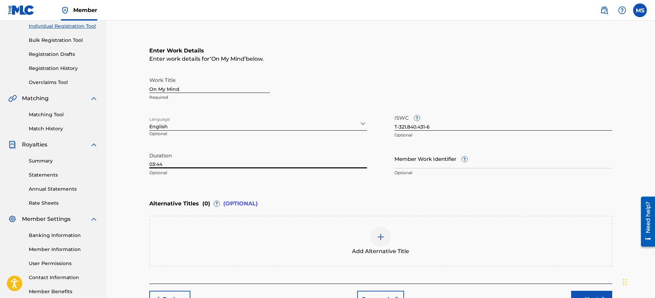
scroll to position [132, 0]
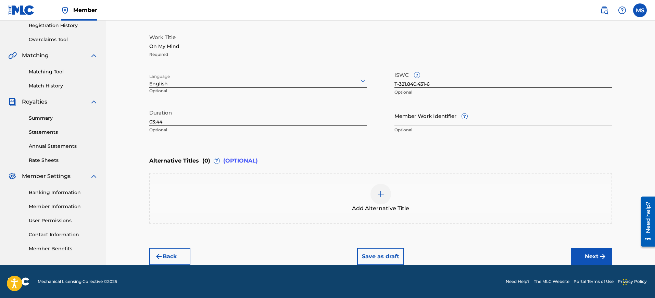
click at [524, 238] on button "Next" at bounding box center [591, 256] width 41 height 17
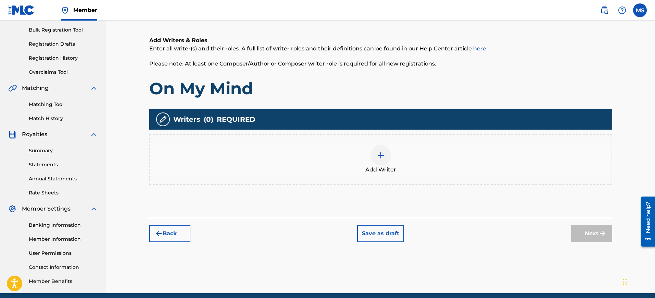
scroll to position [116, 0]
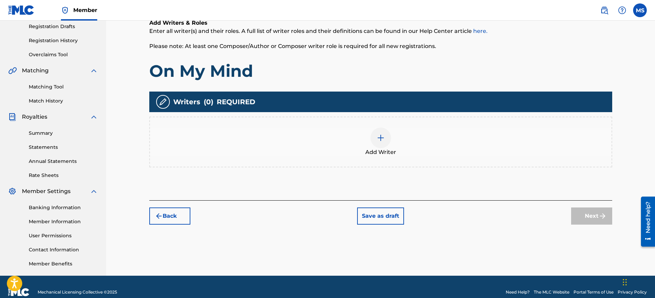
click at [379, 136] on img at bounding box center [381, 138] width 8 height 8
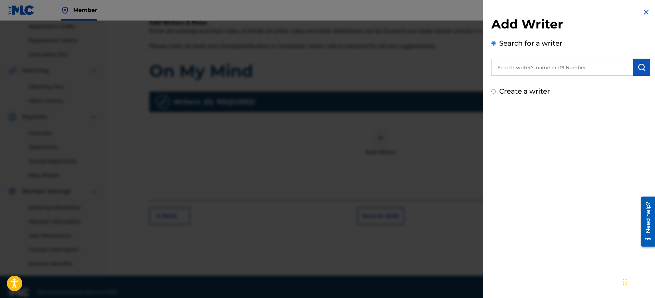
click at [516, 67] on input "text" at bounding box center [563, 67] width 142 height 17
type input "[PERSON_NAME]"
click at [524, 60] on button "submit" at bounding box center [641, 67] width 17 height 17
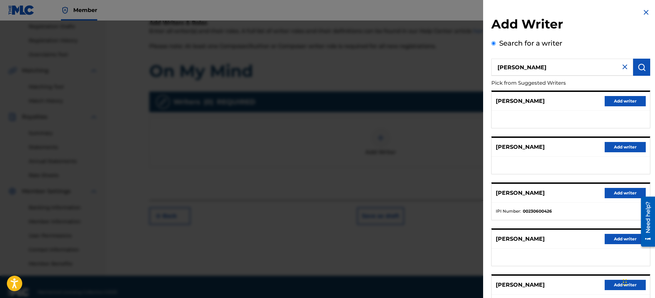
click at [524, 190] on button "Add writer" at bounding box center [625, 193] width 41 height 10
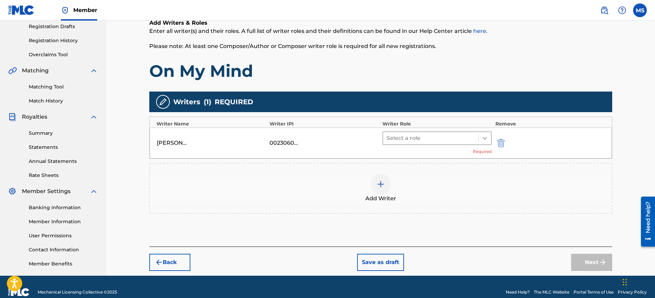
click at [483, 136] on icon at bounding box center [485, 138] width 7 height 7
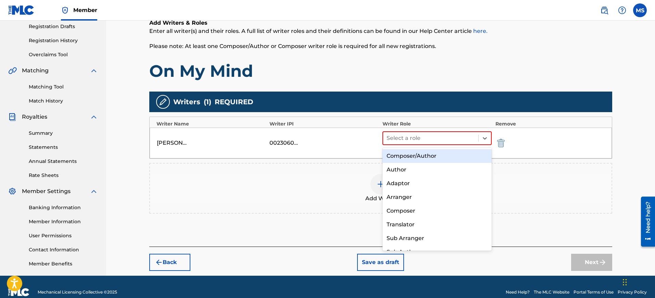
click at [432, 154] on div "Composer/Author" at bounding box center [438, 156] width 110 height 14
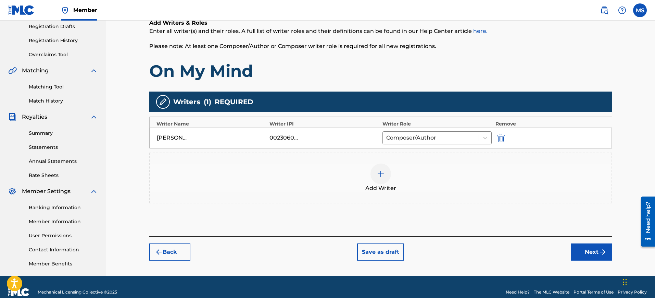
scroll to position [127, 0]
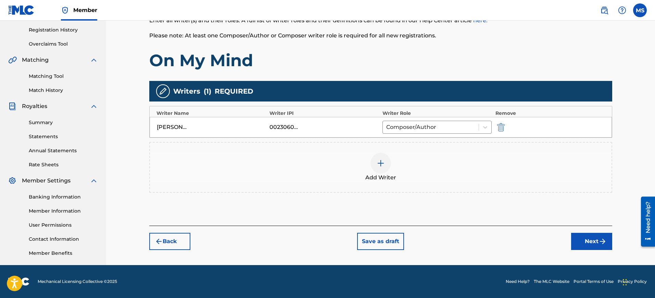
click at [524, 238] on button "Next" at bounding box center [591, 241] width 41 height 17
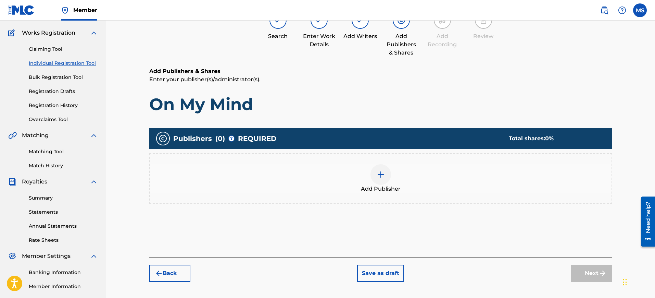
scroll to position [31, 0]
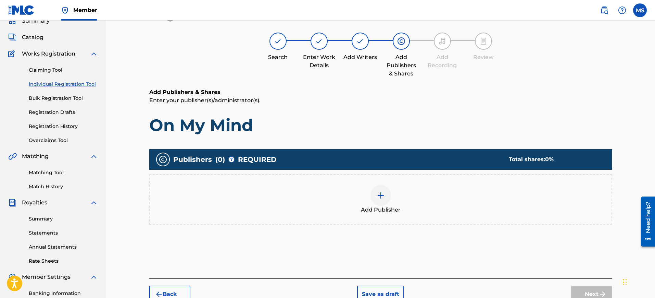
click at [384, 196] on img at bounding box center [381, 195] width 8 height 8
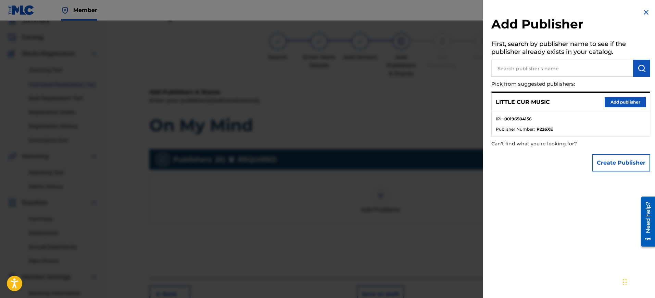
click at [504, 68] on input "text" at bounding box center [563, 68] width 142 height 17
click at [524, 100] on button "Add publisher" at bounding box center [625, 102] width 41 height 10
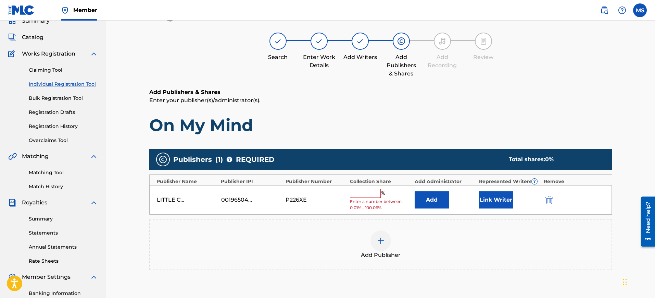
click at [367, 190] on input "text" at bounding box center [365, 193] width 31 height 9
type input "100"
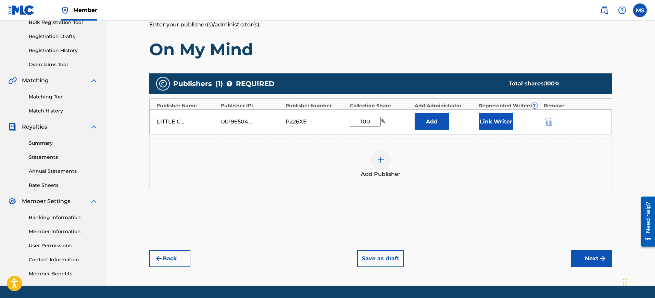
scroll to position [116, 0]
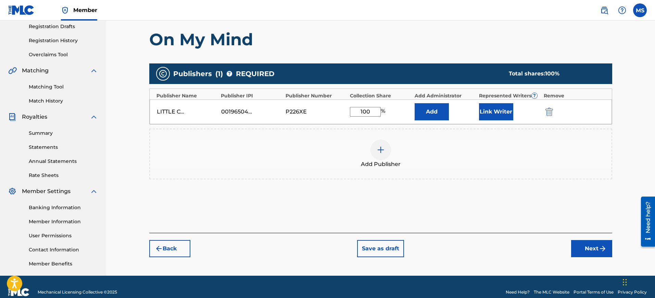
click at [524, 238] on button "Next" at bounding box center [591, 248] width 41 height 17
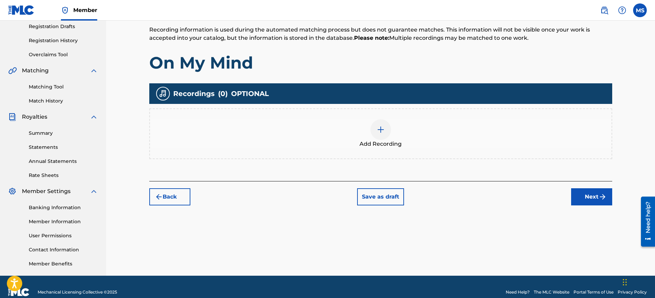
click at [382, 127] on img at bounding box center [381, 129] width 8 height 8
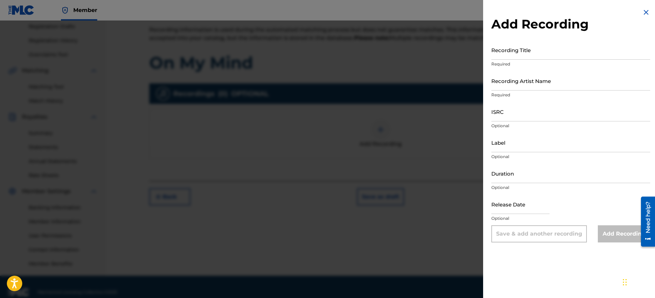
click at [505, 53] on input "Recording Title" at bounding box center [571, 50] width 159 height 20
type input "On My Mind"
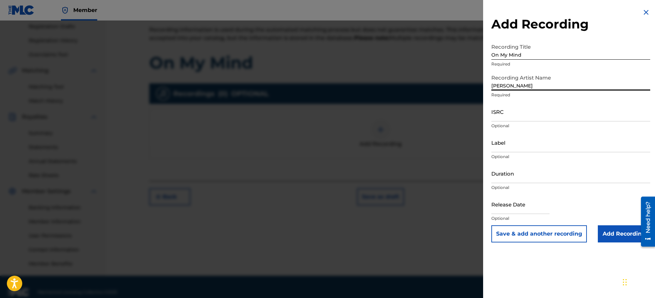
type input "[PERSON_NAME]"
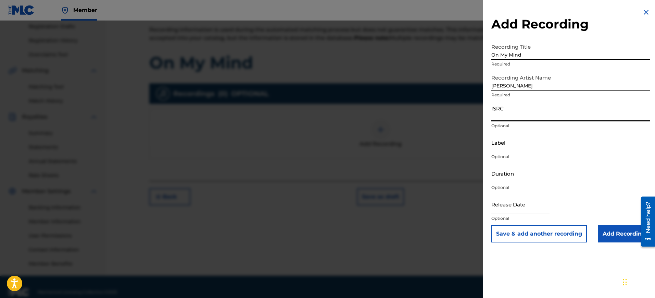
paste input "usmh92371974"
type input "usmh92371974"
click at [516, 147] on input "Label" at bounding box center [571, 143] width 159 height 20
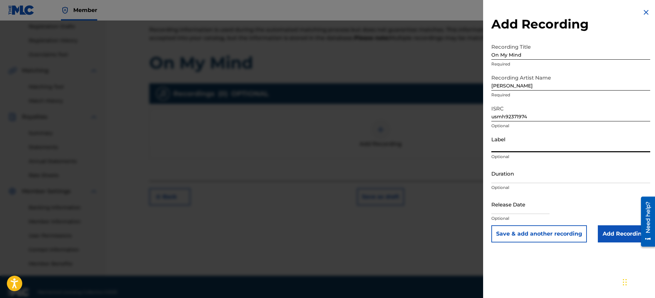
type input "Little Cur Music"
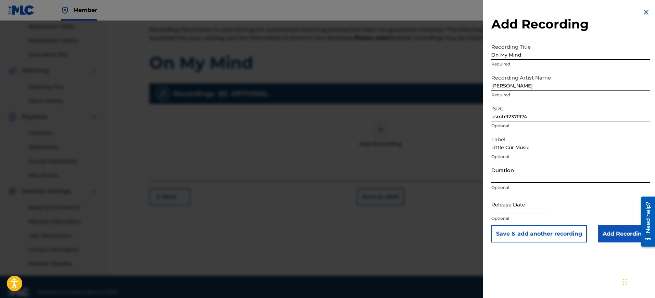
click at [511, 175] on input "Duration" at bounding box center [571, 173] width 159 height 20
type input "03:44"
click at [524, 233] on input "Add Recording" at bounding box center [624, 233] width 52 height 17
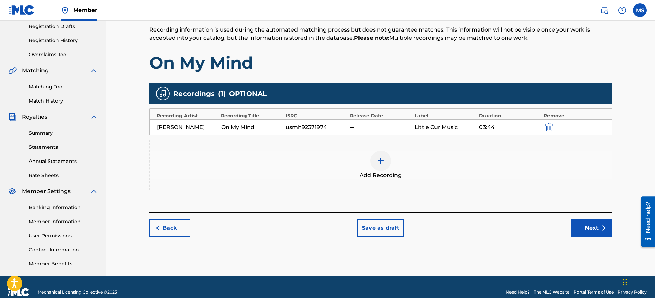
click at [524, 224] on button "Next" at bounding box center [591, 227] width 41 height 17
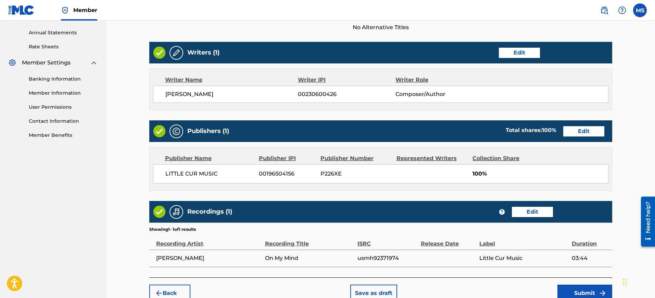
scroll to position [282, 0]
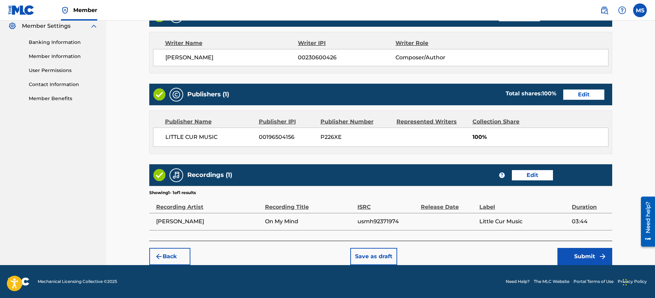
click at [524, 238] on button "Submit" at bounding box center [585, 256] width 55 height 17
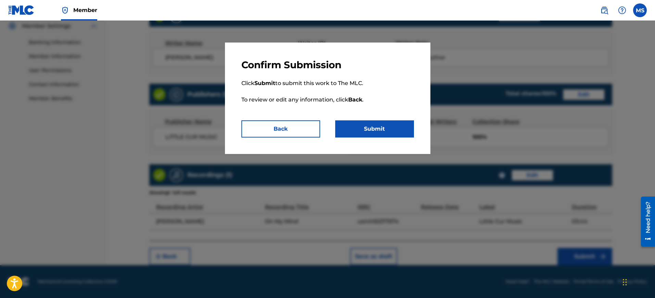
click at [371, 124] on button "Submit" at bounding box center [374, 128] width 79 height 17
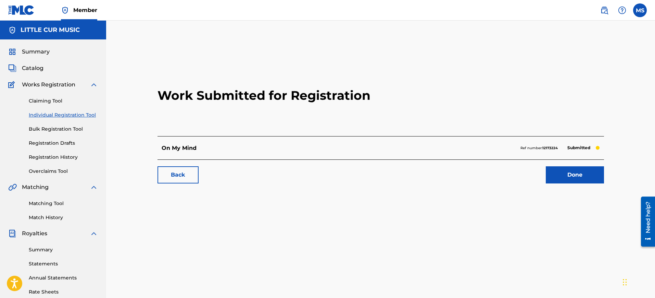
click at [44, 114] on link "Individual Registration Tool" at bounding box center [63, 114] width 69 height 7
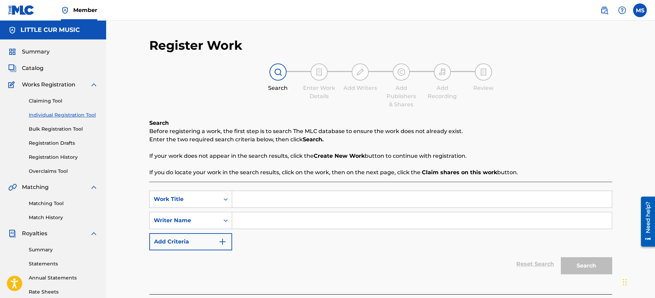
click at [258, 199] on input "Search Form" at bounding box center [422, 199] width 380 height 16
type input "We Lift You Up"
click at [249, 223] on input "Search Form" at bounding box center [422, 220] width 380 height 16
type input "[PERSON_NAME]"
click at [524, 238] on button "Search" at bounding box center [586, 265] width 51 height 17
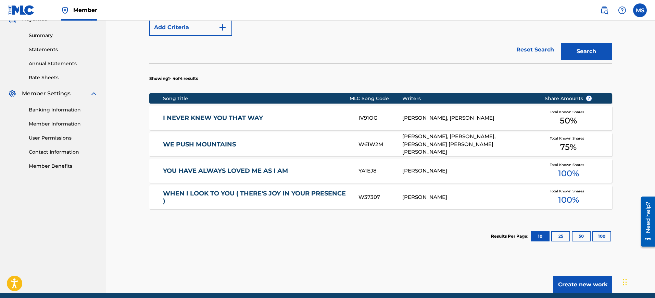
scroll to position [242, 0]
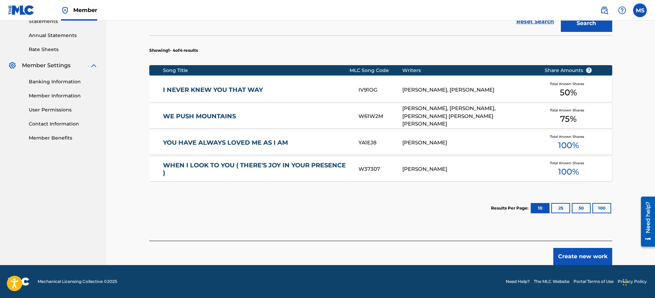
click at [524, 238] on button "Create new work" at bounding box center [583, 256] width 59 height 17
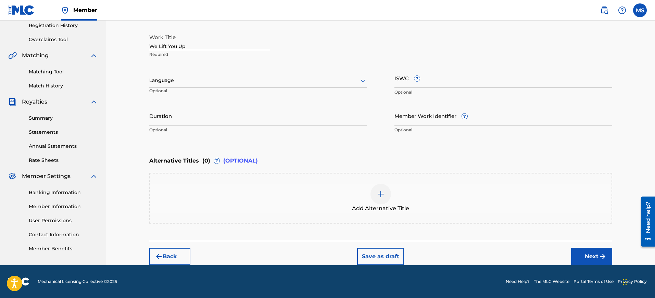
scroll to position [132, 0]
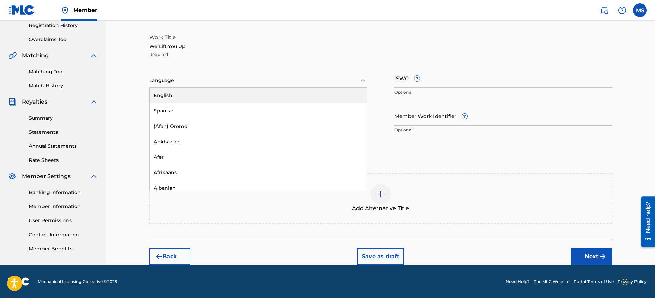
click at [359, 82] on icon at bounding box center [363, 80] width 8 height 8
click at [173, 95] on div "English" at bounding box center [258, 95] width 217 height 15
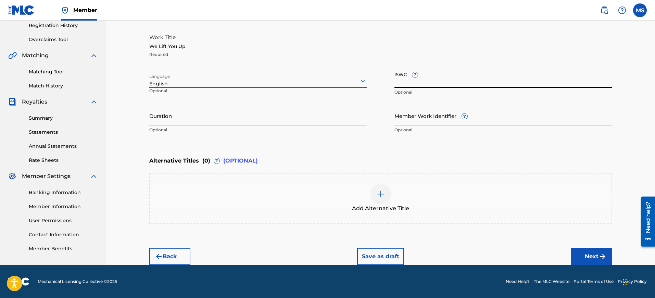
click at [411, 84] on input "ISWC ?" at bounding box center [504, 78] width 218 height 20
paste input "T-321.840.452-1"
type input "T-321.840.452-1"
click at [184, 117] on input "Duration" at bounding box center [258, 116] width 218 height 20
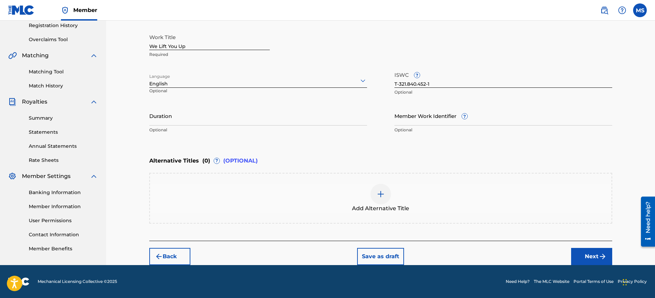
click at [167, 118] on input "Duration" at bounding box center [258, 116] width 218 height 20
type input "03:39"
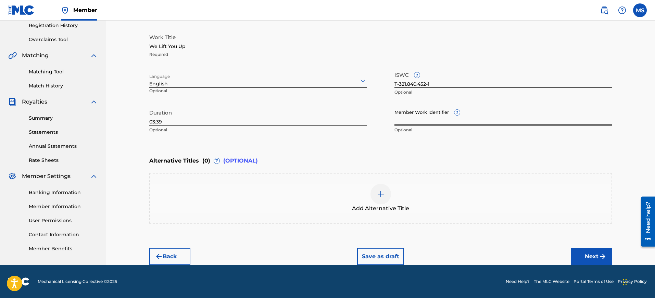
click at [524, 238] on img "submit" at bounding box center [603, 256] width 8 height 8
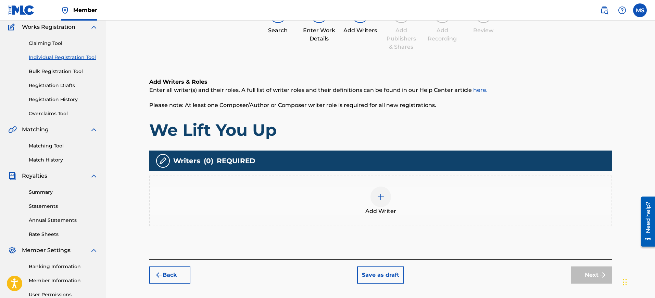
scroll to position [74, 0]
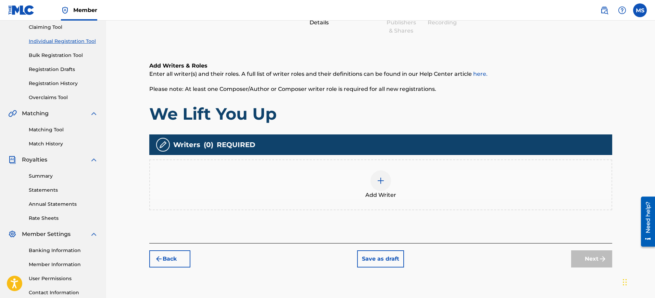
click at [381, 181] on img at bounding box center [381, 180] width 8 height 8
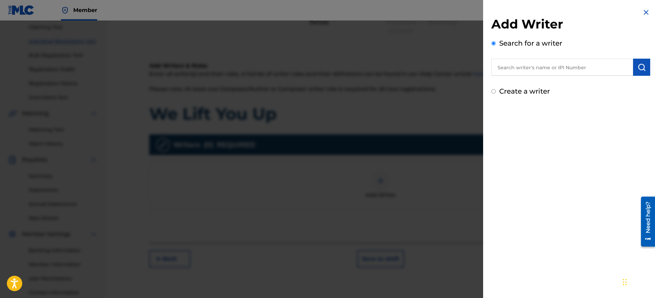
click at [524, 70] on input "text" at bounding box center [563, 67] width 142 height 17
type input "[PERSON_NAME]"
click at [524, 62] on button "submit" at bounding box center [641, 67] width 17 height 17
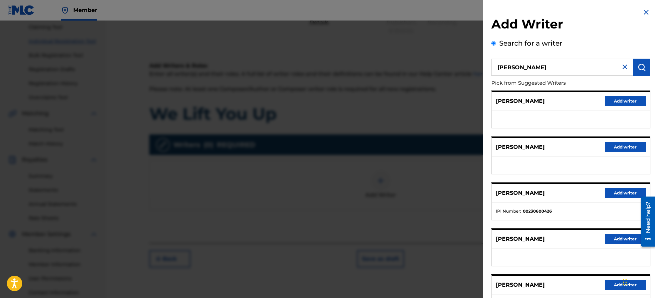
click at [524, 188] on button "Add writer" at bounding box center [625, 193] width 41 height 10
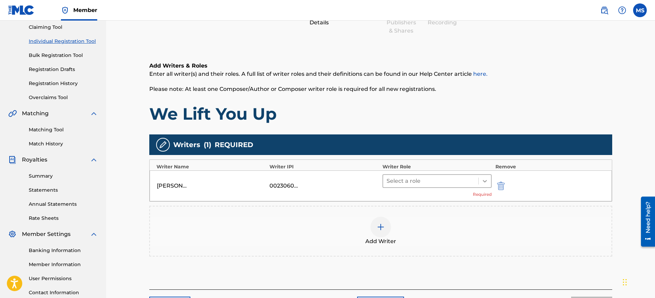
click at [486, 178] on icon at bounding box center [485, 180] width 7 height 7
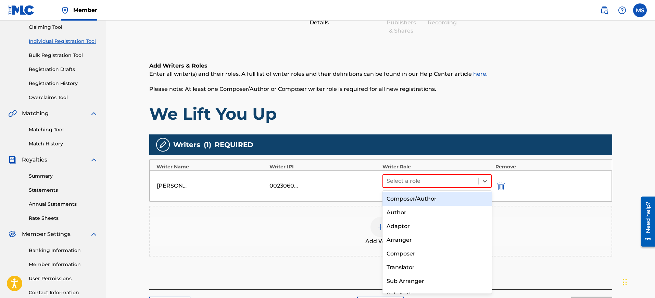
click at [417, 198] on div "Composer/Author" at bounding box center [438, 199] width 110 height 14
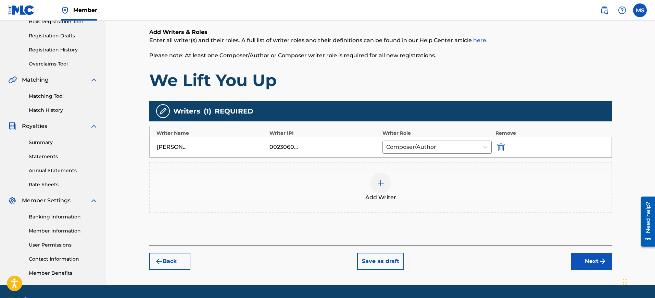
scroll to position [116, 0]
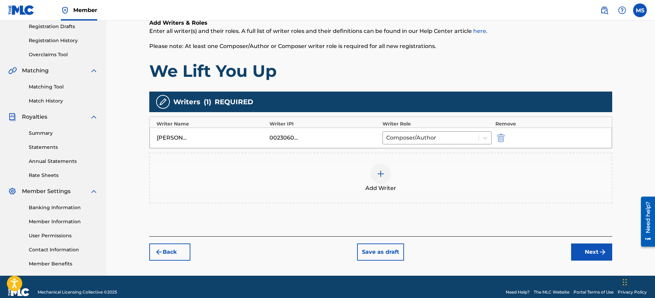
click at [524, 238] on button "Next" at bounding box center [591, 251] width 41 height 17
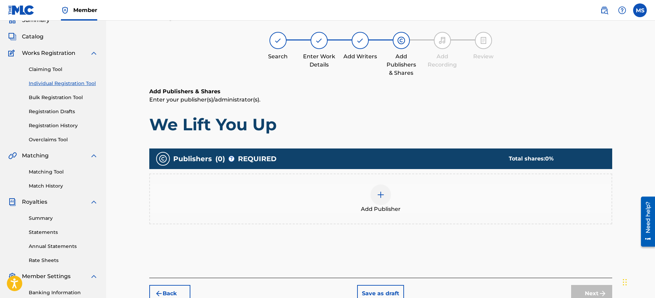
scroll to position [31, 0]
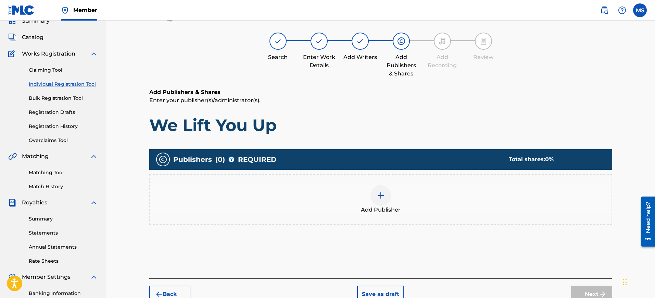
click at [380, 194] on img at bounding box center [381, 195] width 8 height 8
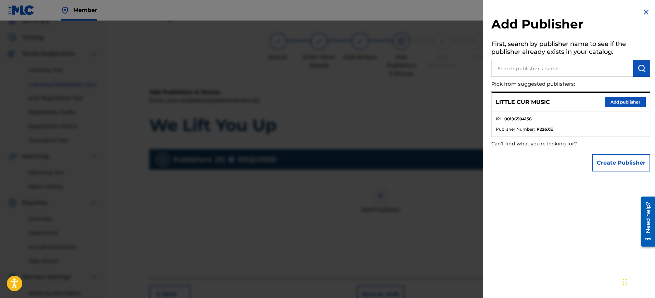
click at [524, 99] on button "Add publisher" at bounding box center [625, 102] width 41 height 10
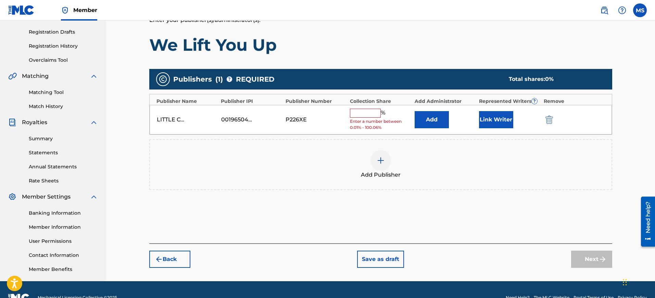
scroll to position [116, 0]
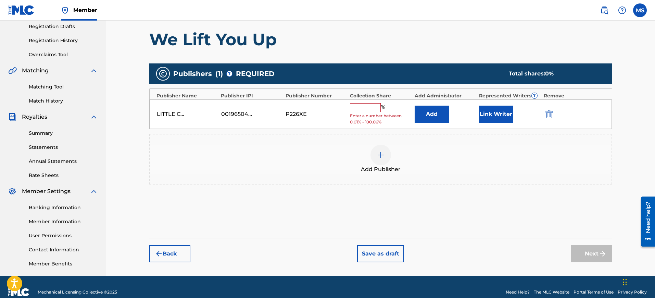
click at [365, 110] on input "text" at bounding box center [365, 107] width 31 height 9
type input "100"
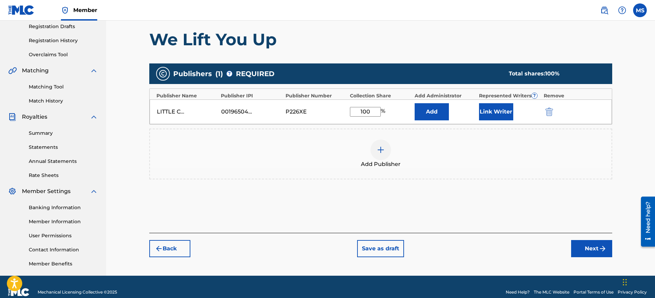
click at [524, 238] on button "Next" at bounding box center [591, 248] width 41 height 17
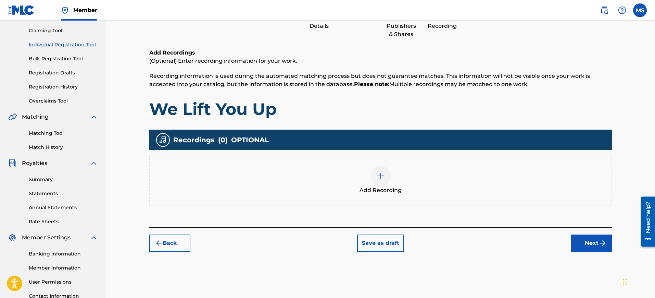
scroll to position [74, 0]
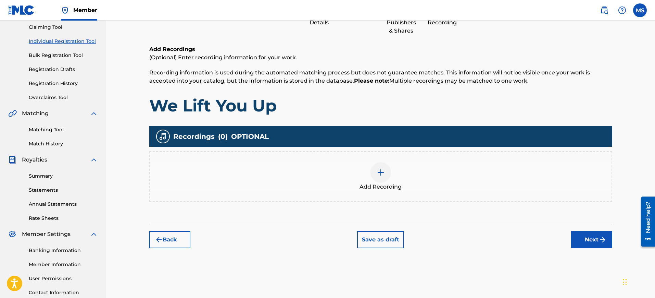
click at [378, 169] on img at bounding box center [381, 172] width 8 height 8
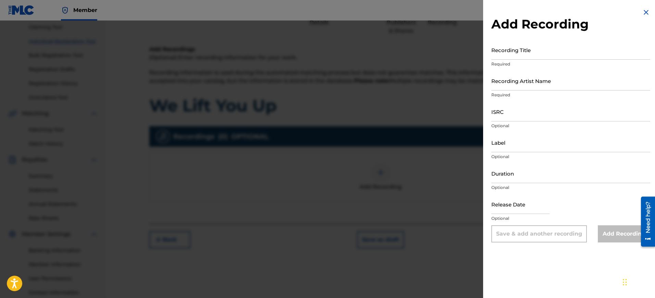
click at [511, 54] on input "Recording Title" at bounding box center [571, 50] width 159 height 20
type input "We Lift You Up"
click at [503, 85] on input "Recording Artist Name" at bounding box center [571, 81] width 159 height 20
type input "[PERSON_NAME]"
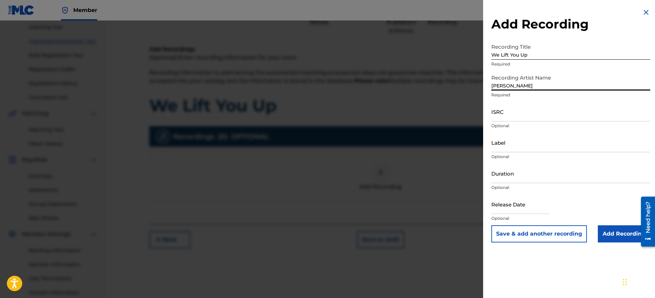
click at [524, 113] on input "ISRC" at bounding box center [571, 112] width 159 height 20
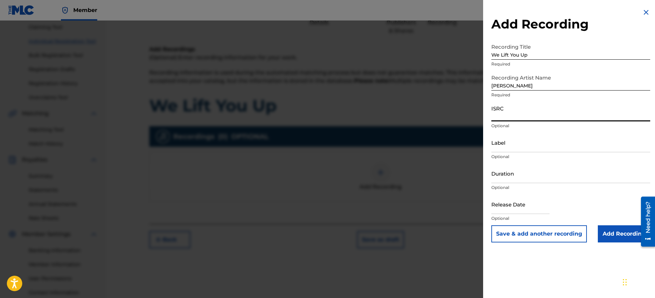
paste input "usmh92371973"
type input "usmh92371973"
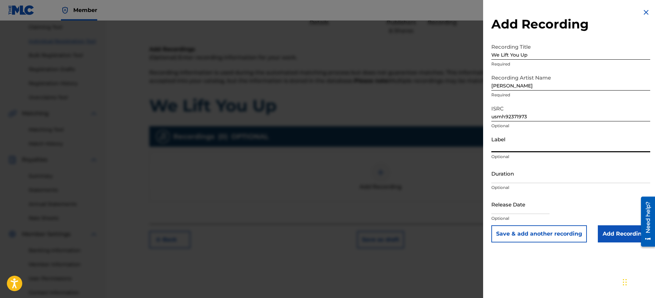
click at [524, 144] on input "Label" at bounding box center [571, 143] width 159 height 20
type input "Little Cur Music"
click at [523, 175] on input "Duration" at bounding box center [571, 173] width 159 height 20
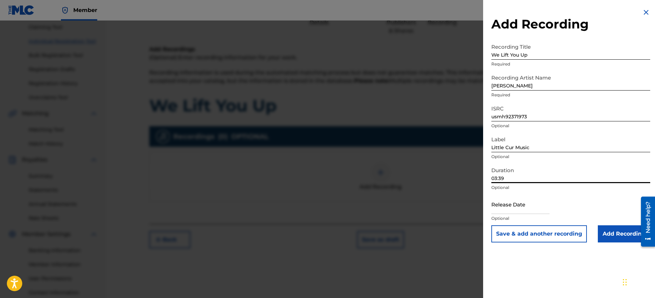
type input "03:39"
click at [524, 230] on input "Add Recording" at bounding box center [624, 233] width 52 height 17
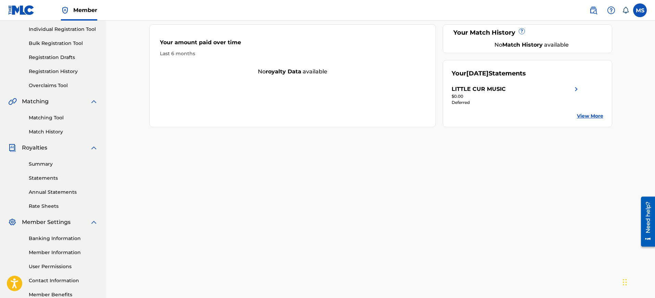
click at [44, 175] on link "Statements" at bounding box center [63, 177] width 69 height 7
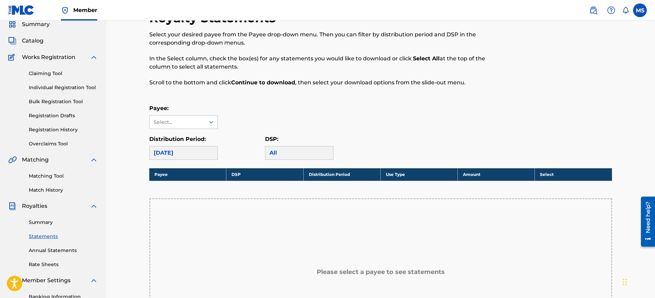
scroll to position [43, 0]
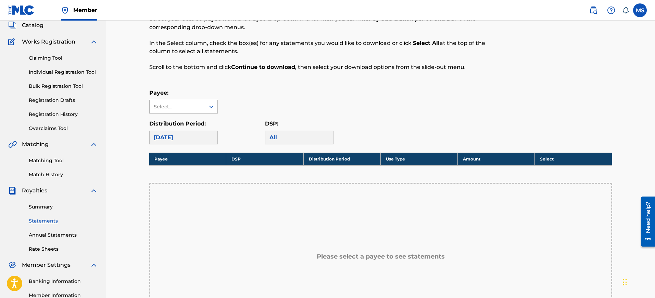
click at [208, 103] on icon at bounding box center [211, 106] width 7 height 7
click at [184, 123] on div "LITTLE CUR MUSIC" at bounding box center [184, 121] width 68 height 17
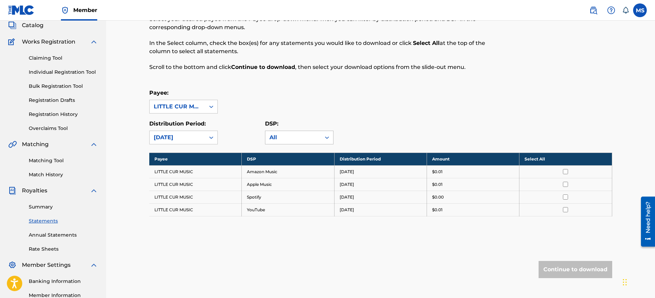
click at [325, 137] on icon at bounding box center [327, 137] width 7 height 7
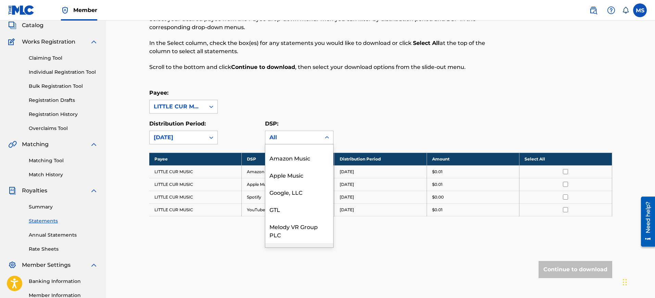
scroll to position [0, 0]
click at [358, 132] on div "DSP: 11 results available. Use Up and Down to choose options, press Enter to se…" at bounding box center [323, 132] width 116 height 25
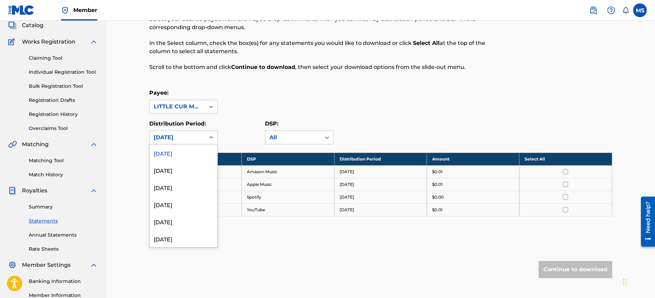
click at [212, 137] on icon at bounding box center [211, 137] width 4 height 2
click at [181, 170] on div "August 2025" at bounding box center [184, 169] width 68 height 17
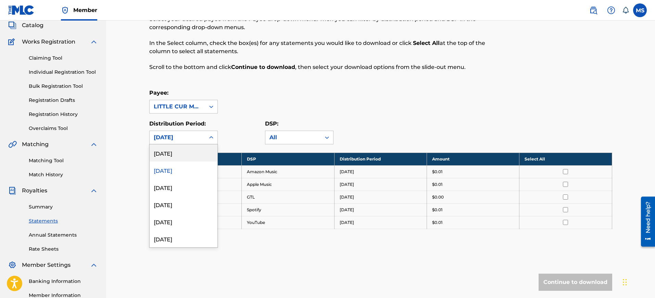
click at [212, 136] on icon at bounding box center [211, 137] width 7 height 7
click at [174, 187] on div "July 2025" at bounding box center [184, 186] width 68 height 17
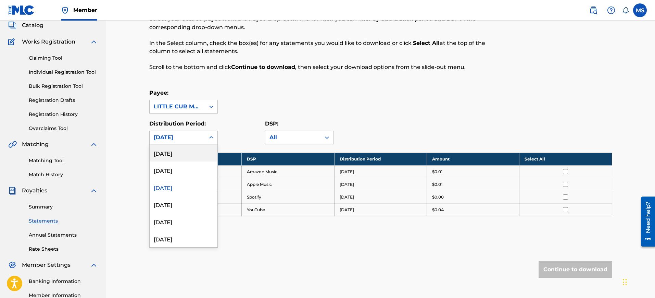
click at [212, 135] on icon at bounding box center [211, 137] width 7 height 7
click at [168, 208] on div "June 2025" at bounding box center [184, 204] width 68 height 17
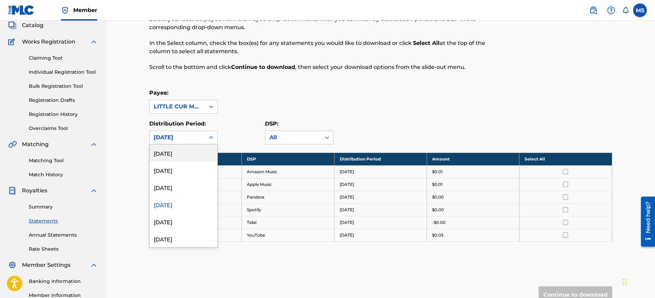
click at [212, 135] on icon at bounding box center [211, 137] width 7 height 7
click at [170, 239] on div "April 2021" at bounding box center [184, 238] width 68 height 17
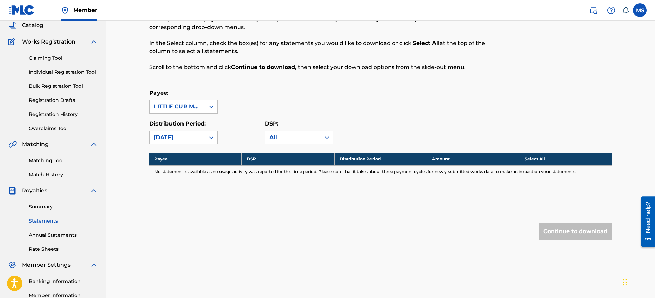
click at [211, 136] on icon at bounding box center [211, 137] width 7 height 7
click at [170, 223] on div "May 2025" at bounding box center [184, 221] width 68 height 17
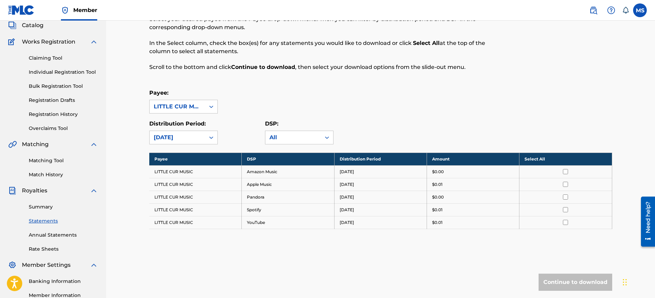
click at [211, 136] on icon at bounding box center [211, 137] width 7 height 7
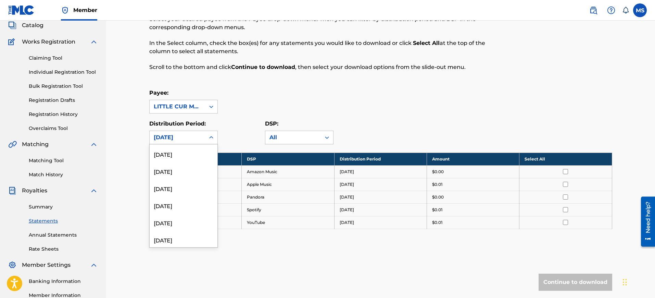
scroll to position [771, 0]
click at [178, 207] on div "September 2021" at bounding box center [184, 204] width 68 height 17
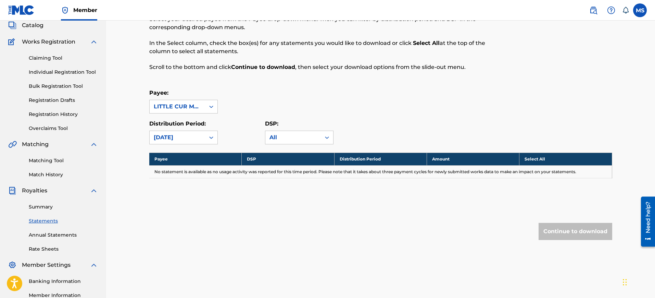
click at [210, 140] on icon at bounding box center [211, 137] width 7 height 7
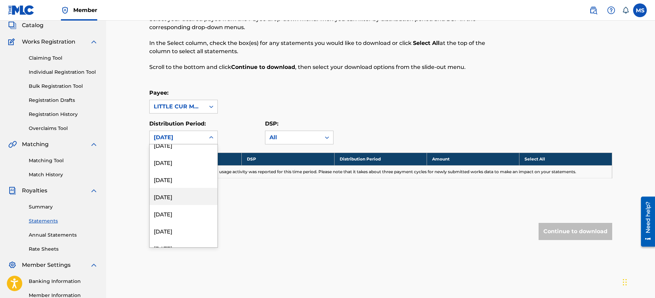
scroll to position [428, 0]
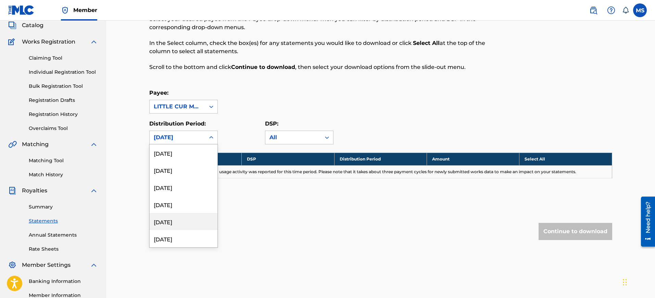
click at [176, 218] on div "April 2023" at bounding box center [184, 221] width 68 height 17
click at [40, 247] on link "Rate Sheets" at bounding box center [63, 248] width 69 height 7
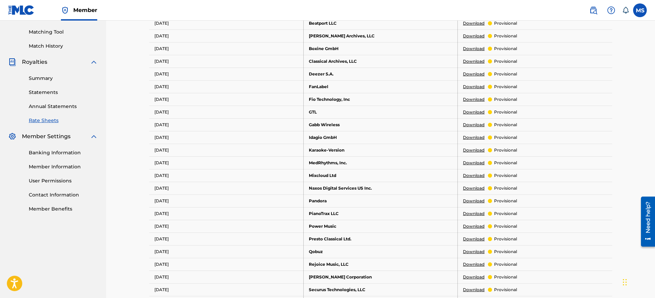
scroll to position [128, 0]
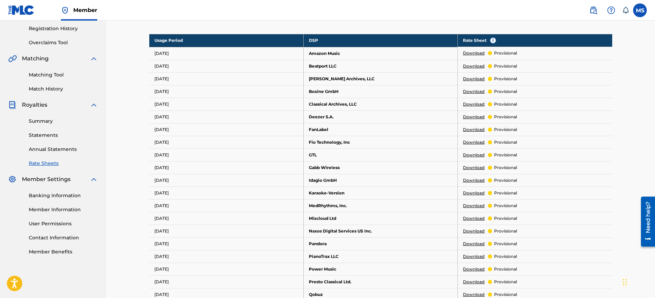
click at [44, 148] on link "Annual Statements" at bounding box center [63, 149] width 69 height 7
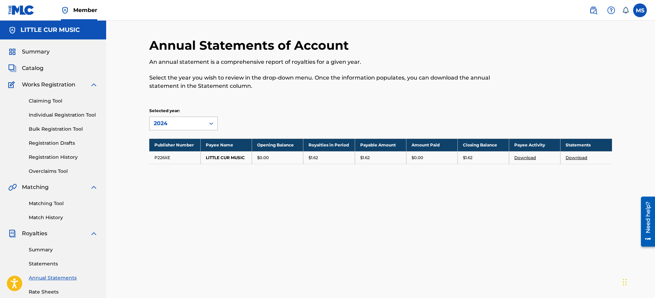
click at [211, 124] on icon at bounding box center [211, 123] width 7 height 7
click at [162, 194] on div "2021" at bounding box center [184, 190] width 68 height 17
click at [211, 123] on icon at bounding box center [211, 123] width 7 height 7
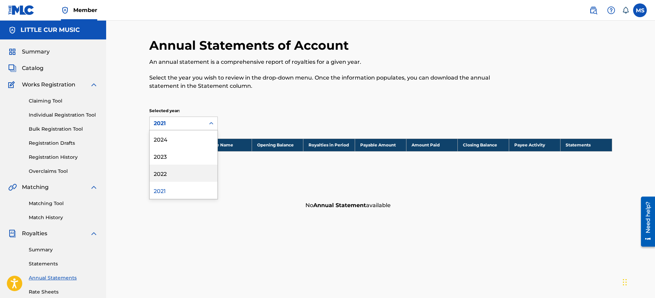
click at [167, 175] on div "2022" at bounding box center [184, 172] width 68 height 17
click at [212, 124] on icon at bounding box center [211, 123] width 7 height 7
click at [179, 156] on div "2023" at bounding box center [184, 155] width 68 height 17
click at [212, 123] on icon at bounding box center [211, 123] width 7 height 7
click at [183, 140] on div "2024" at bounding box center [184, 138] width 68 height 17
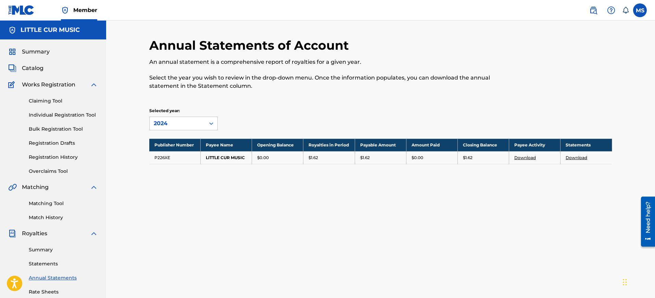
click at [519, 158] on link "Download" at bounding box center [526, 157] width 22 height 5
click at [211, 123] on icon at bounding box center [211, 123] width 7 height 7
click at [171, 156] on div "2023" at bounding box center [184, 155] width 68 height 17
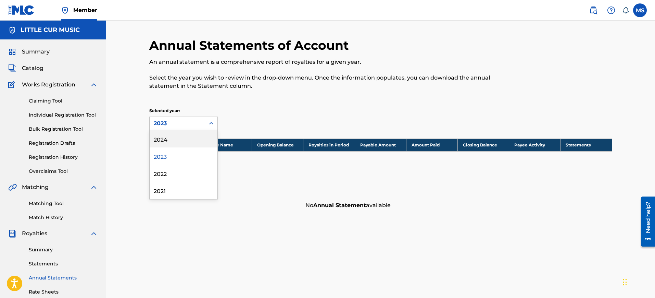
click at [213, 124] on icon at bounding box center [211, 123] width 7 height 7
click at [168, 140] on div "2024" at bounding box center [184, 138] width 68 height 17
